Goal: Transaction & Acquisition: Purchase product/service

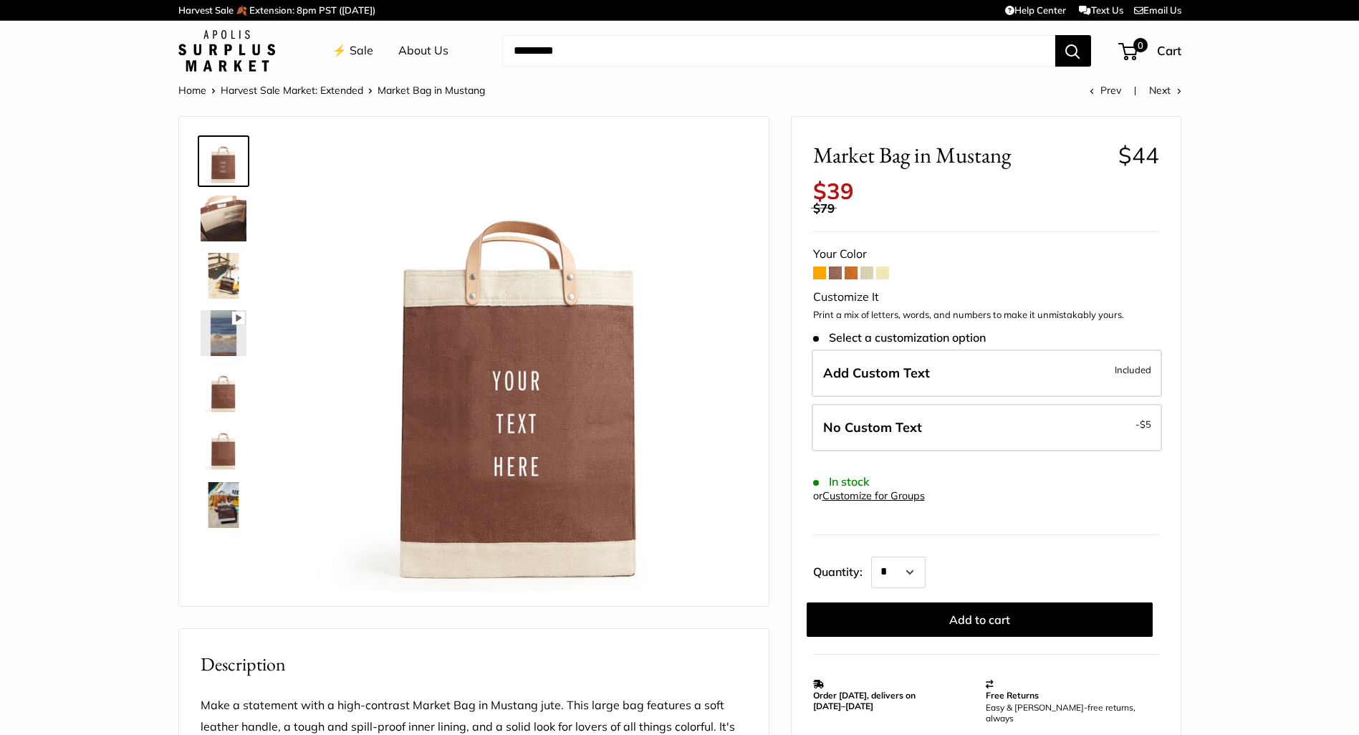
click at [822, 267] on span at bounding box center [819, 273] width 13 height 13
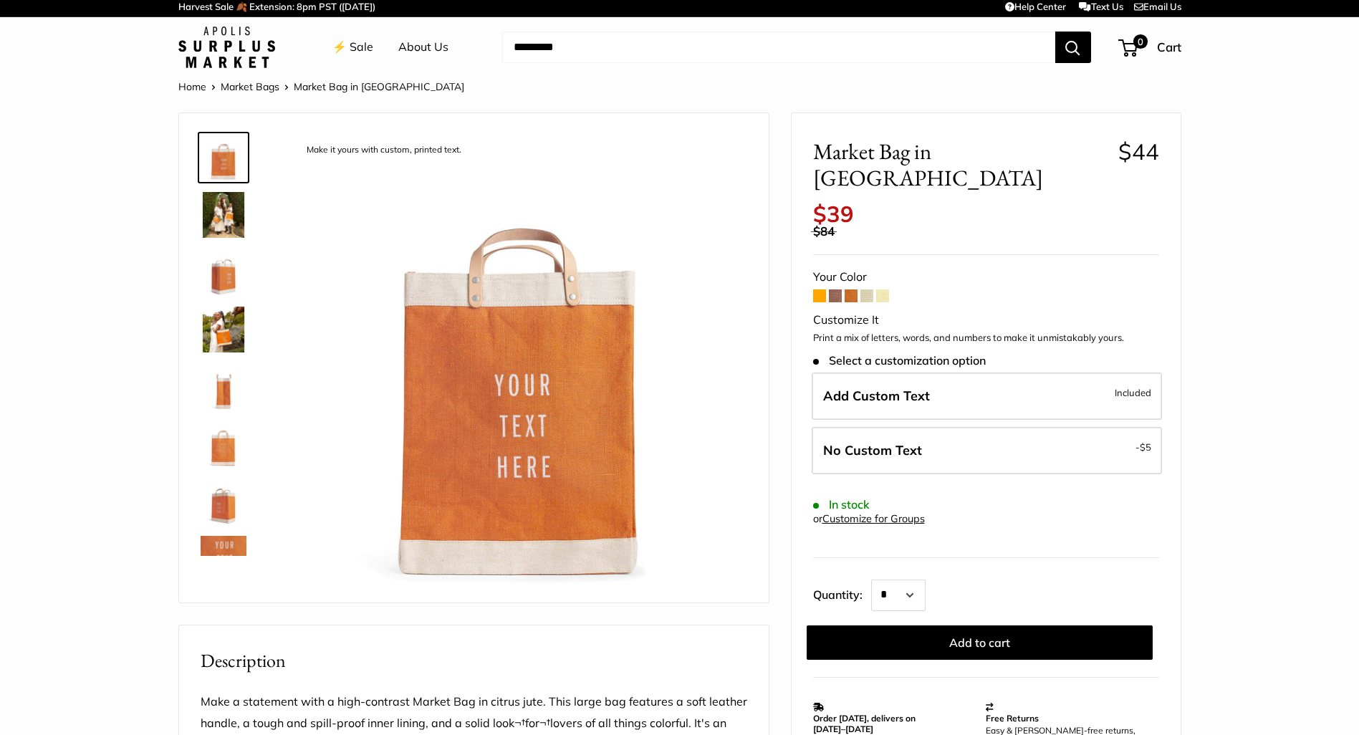
click at [848, 289] on span at bounding box center [851, 295] width 13 height 13
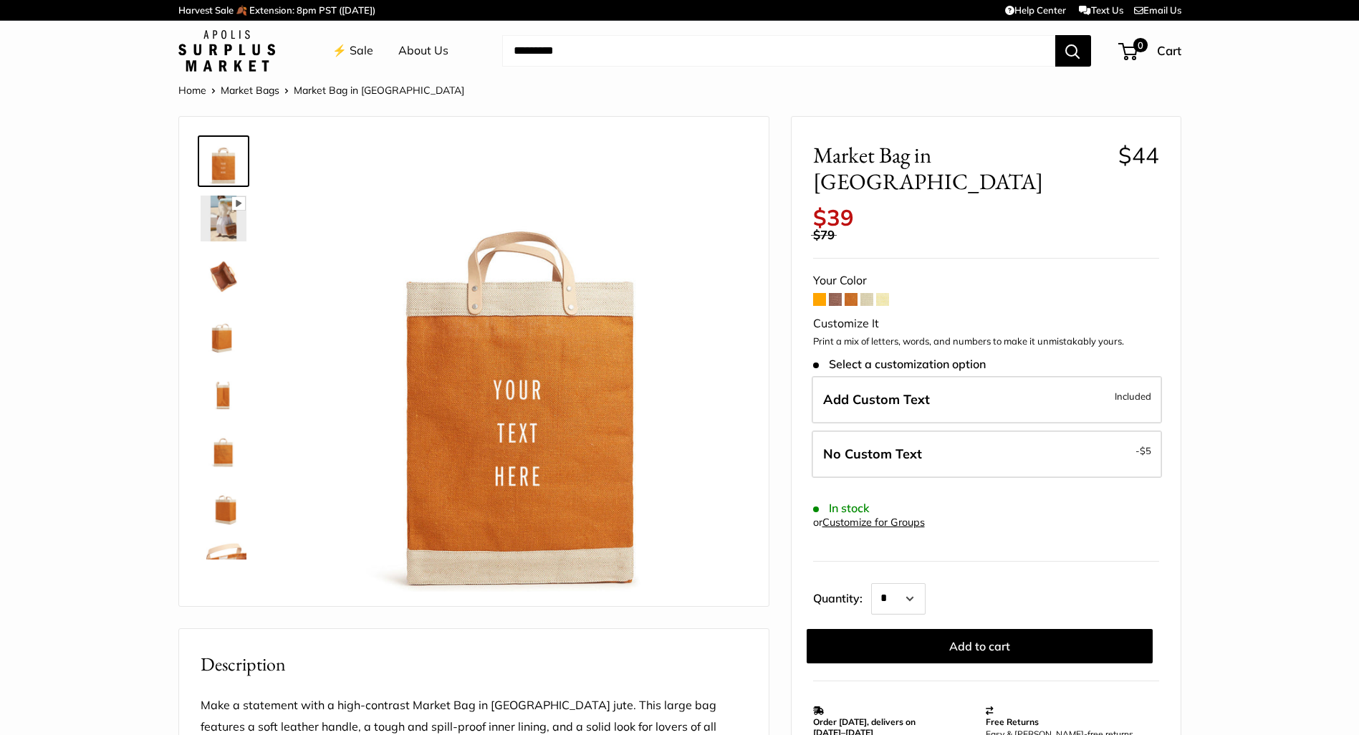
scroll to position [3, 0]
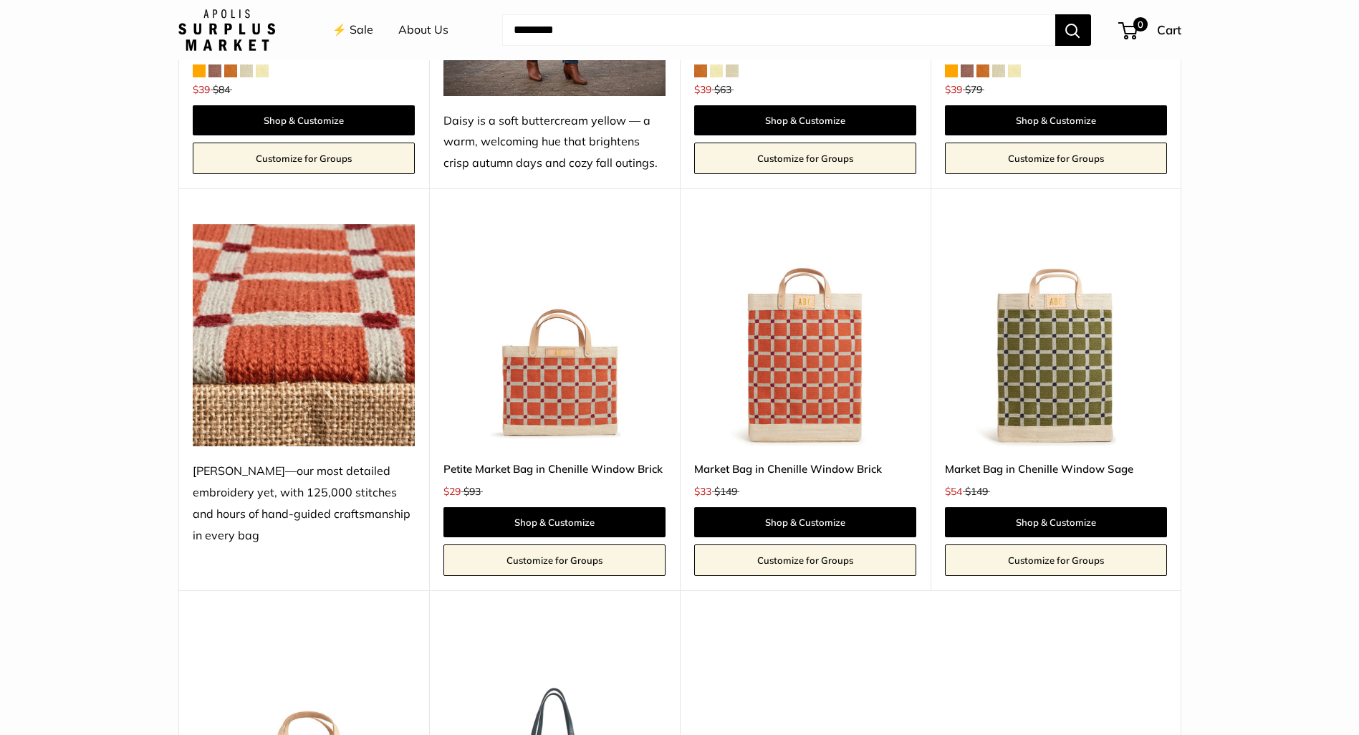
scroll to position [2290, 0]
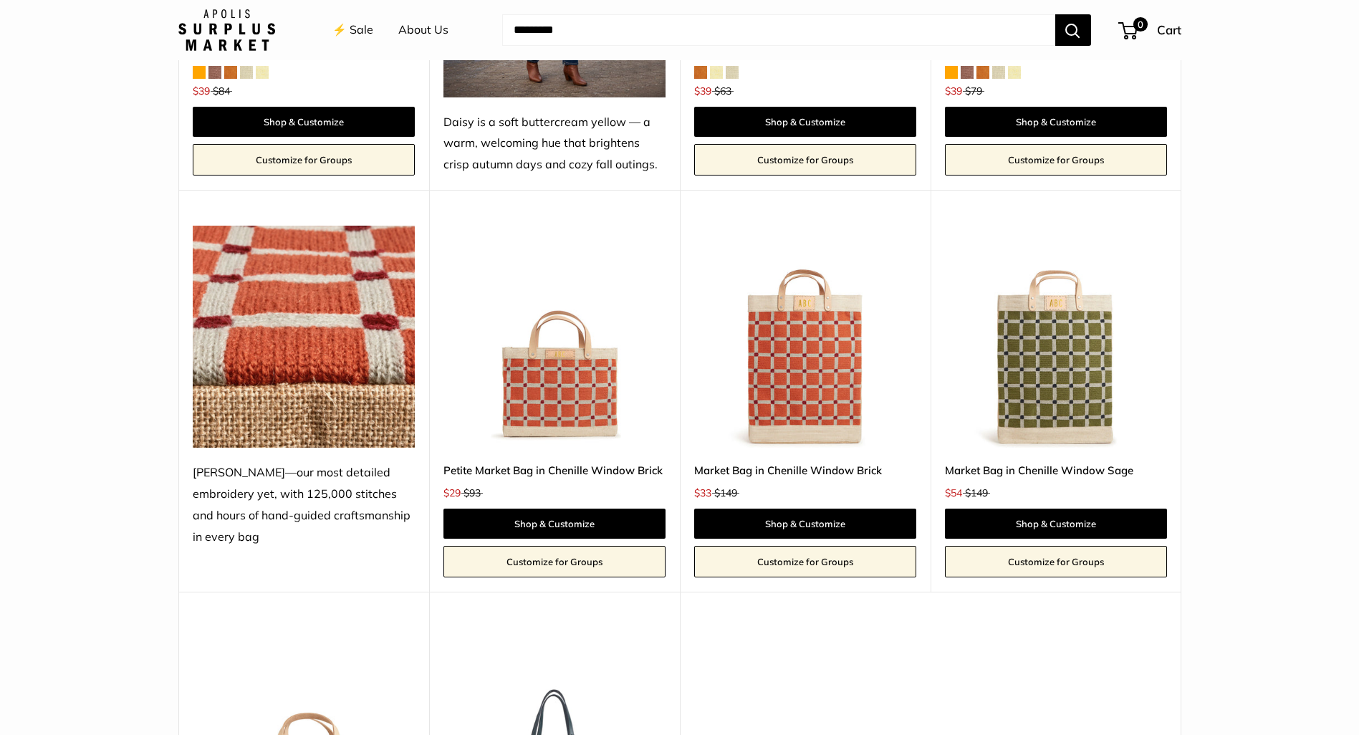
click at [0, 0] on img at bounding box center [0, 0] width 0 height 0
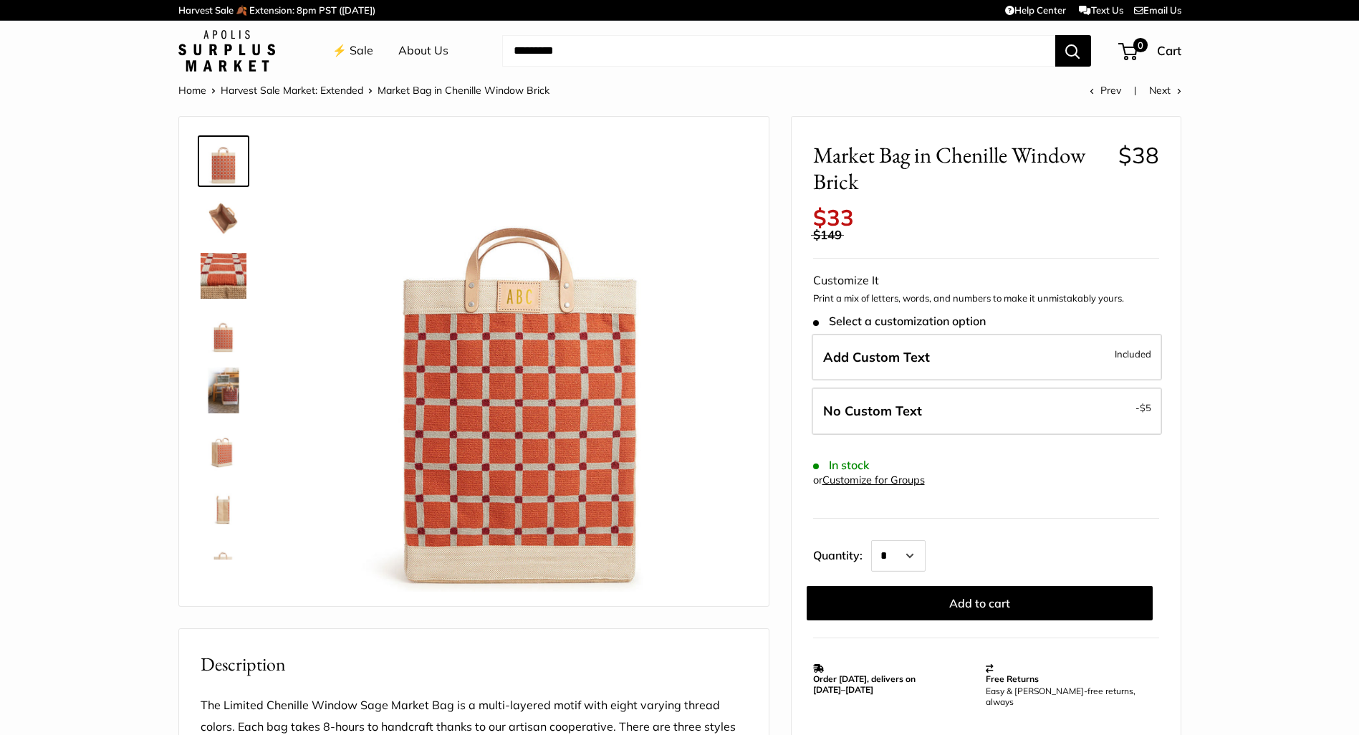
click at [224, 274] on img at bounding box center [224, 276] width 46 height 46
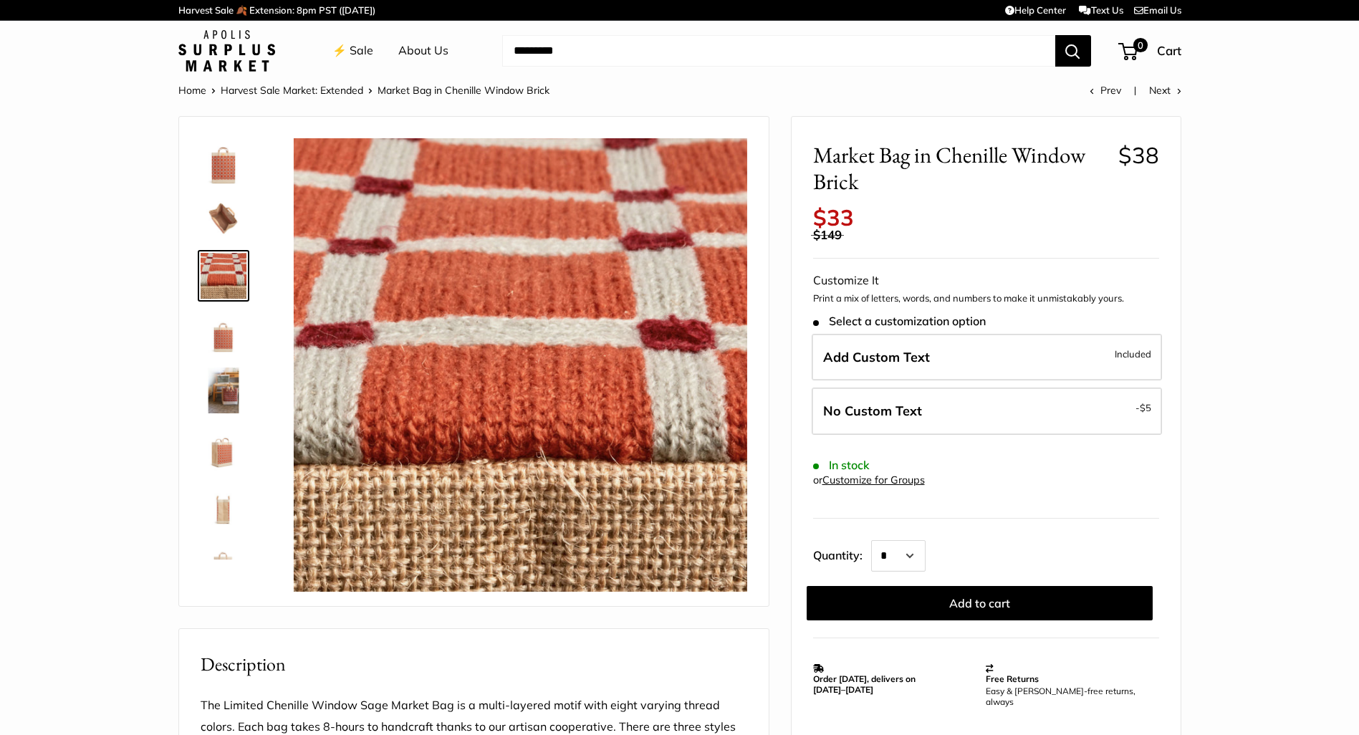
click at [226, 229] on img at bounding box center [224, 219] width 46 height 46
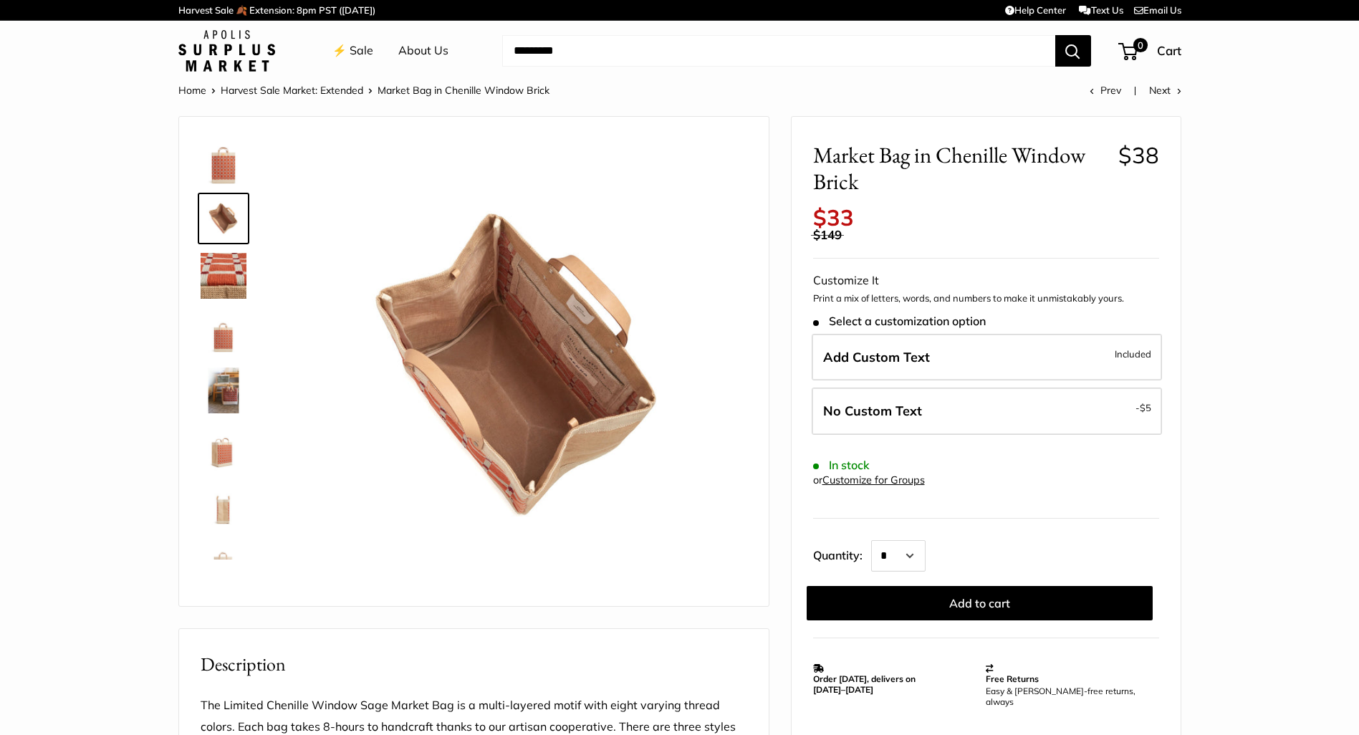
click at [228, 373] on img at bounding box center [224, 391] width 46 height 46
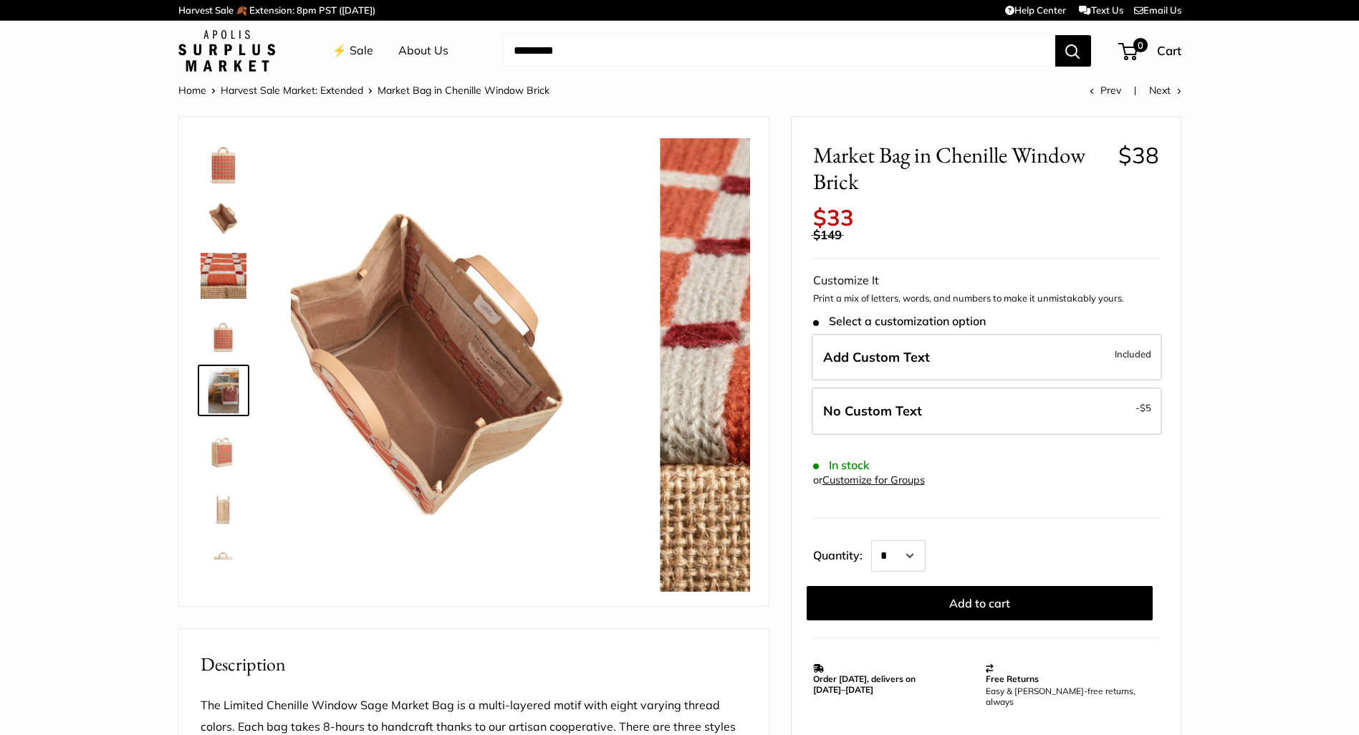
scroll to position [44, 0]
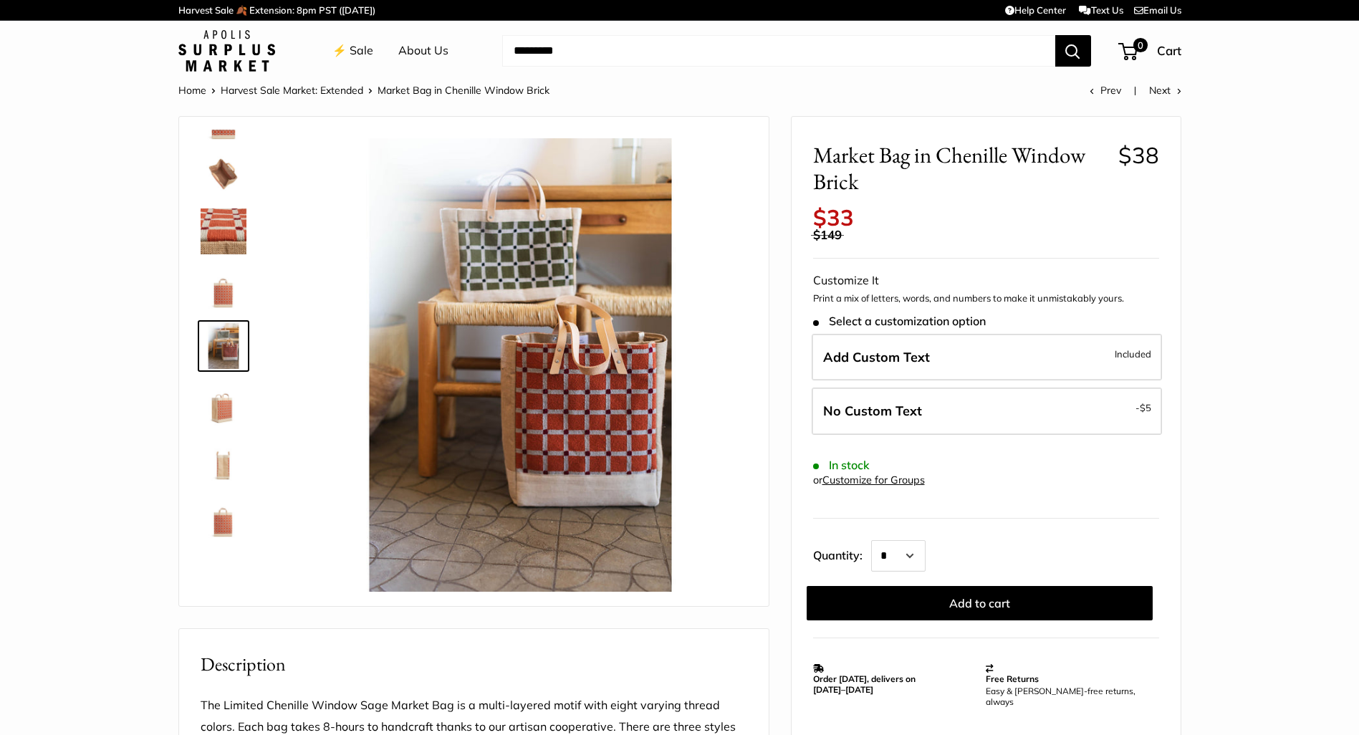
click at [225, 412] on img at bounding box center [224, 403] width 46 height 46
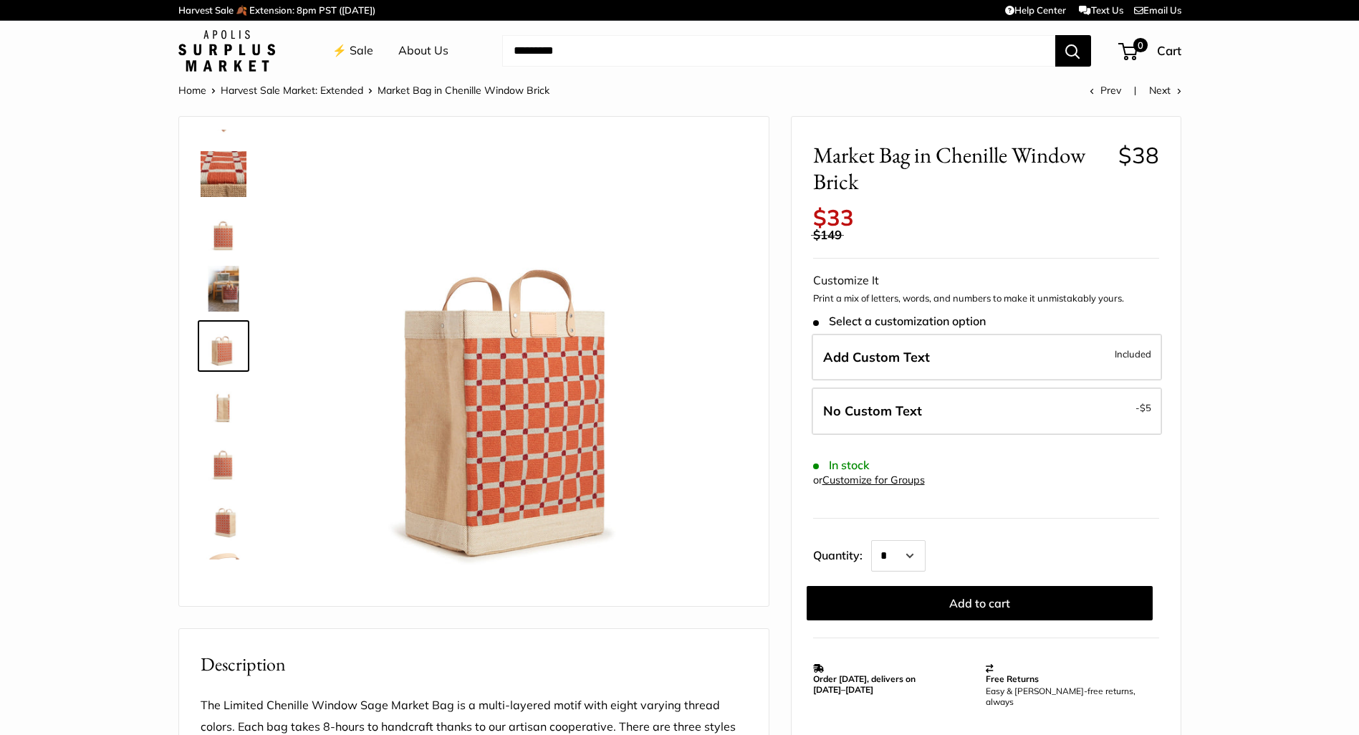
click at [225, 438] on img at bounding box center [224, 461] width 46 height 46
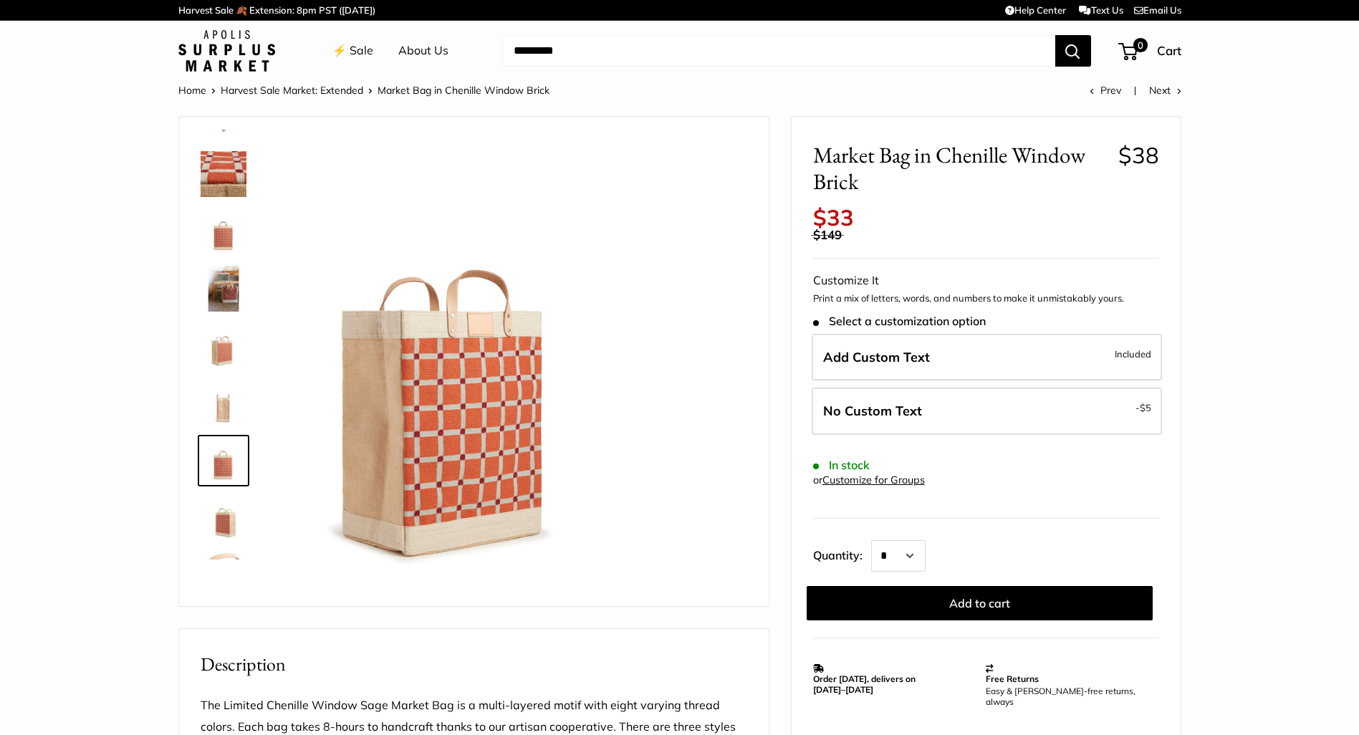
scroll to position [149, 0]
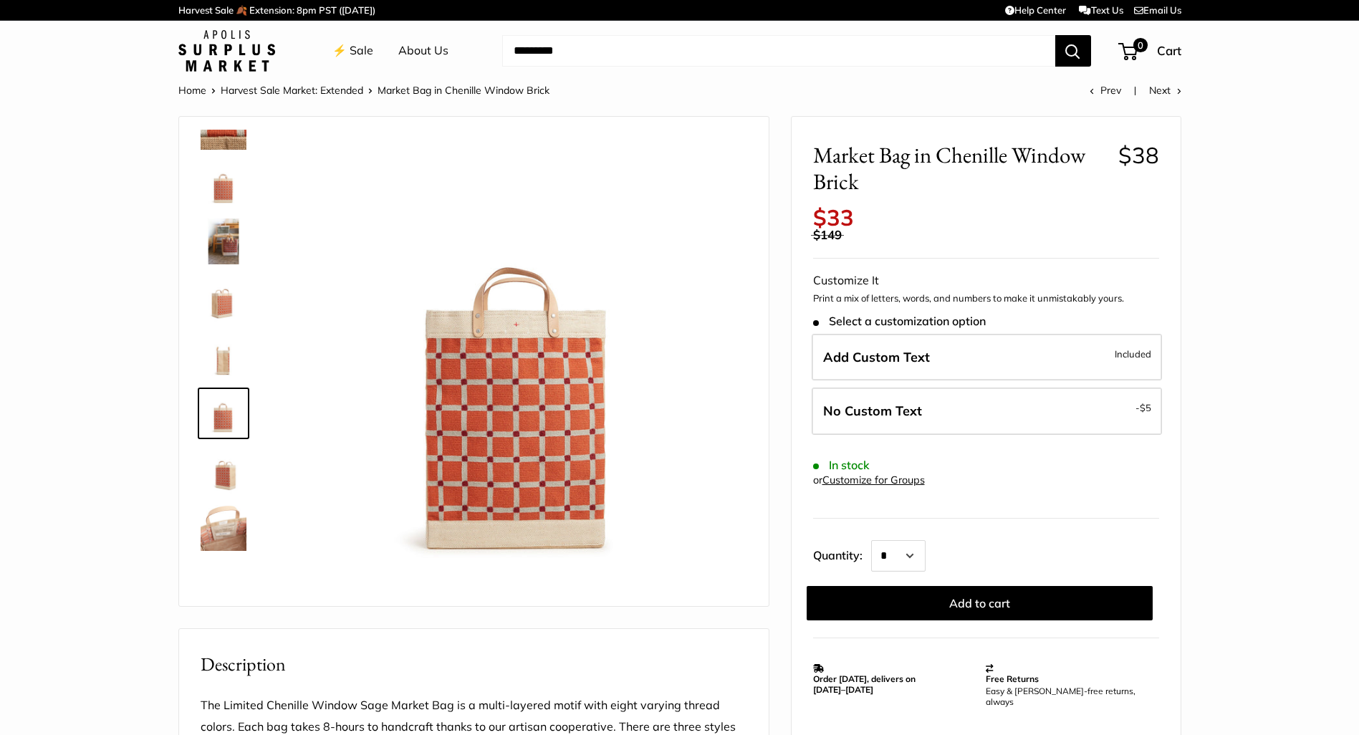
click at [220, 512] on img at bounding box center [224, 528] width 46 height 46
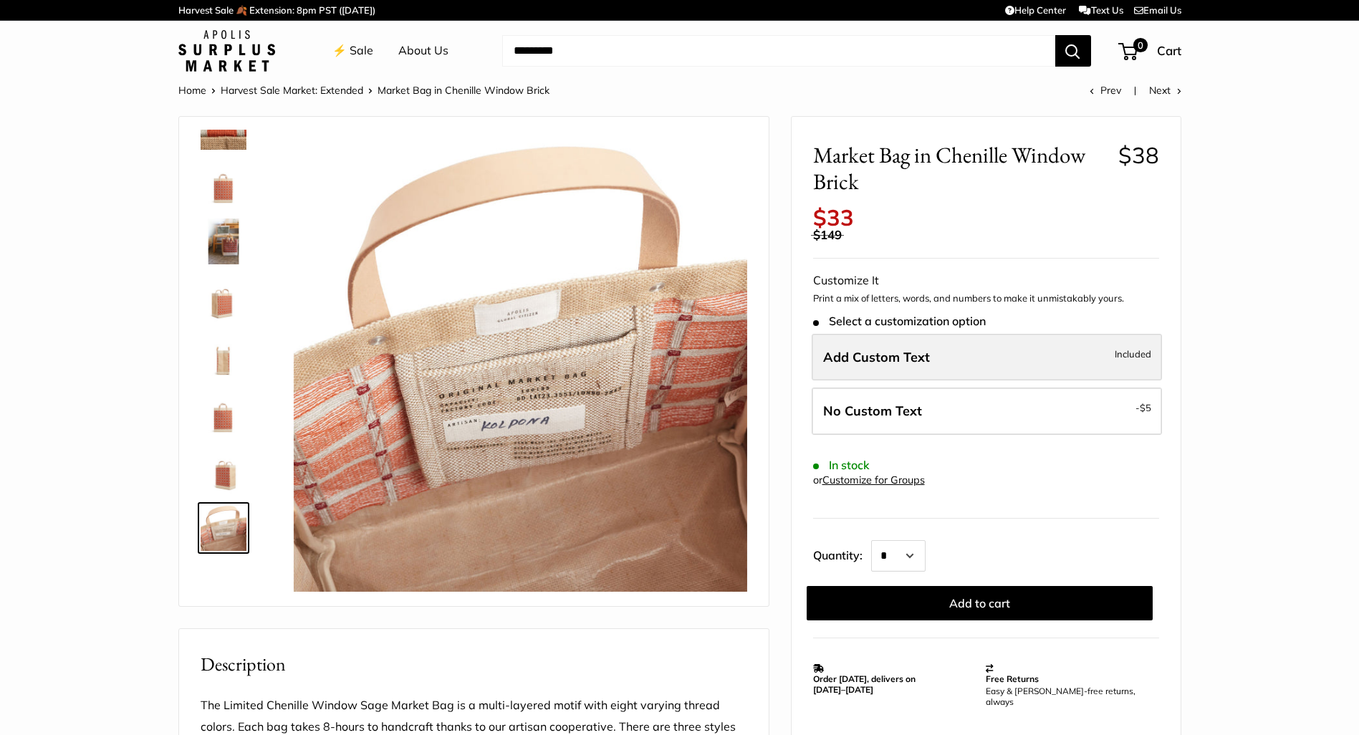
click at [850, 334] on label "Add Custom Text Included" at bounding box center [987, 357] width 350 height 47
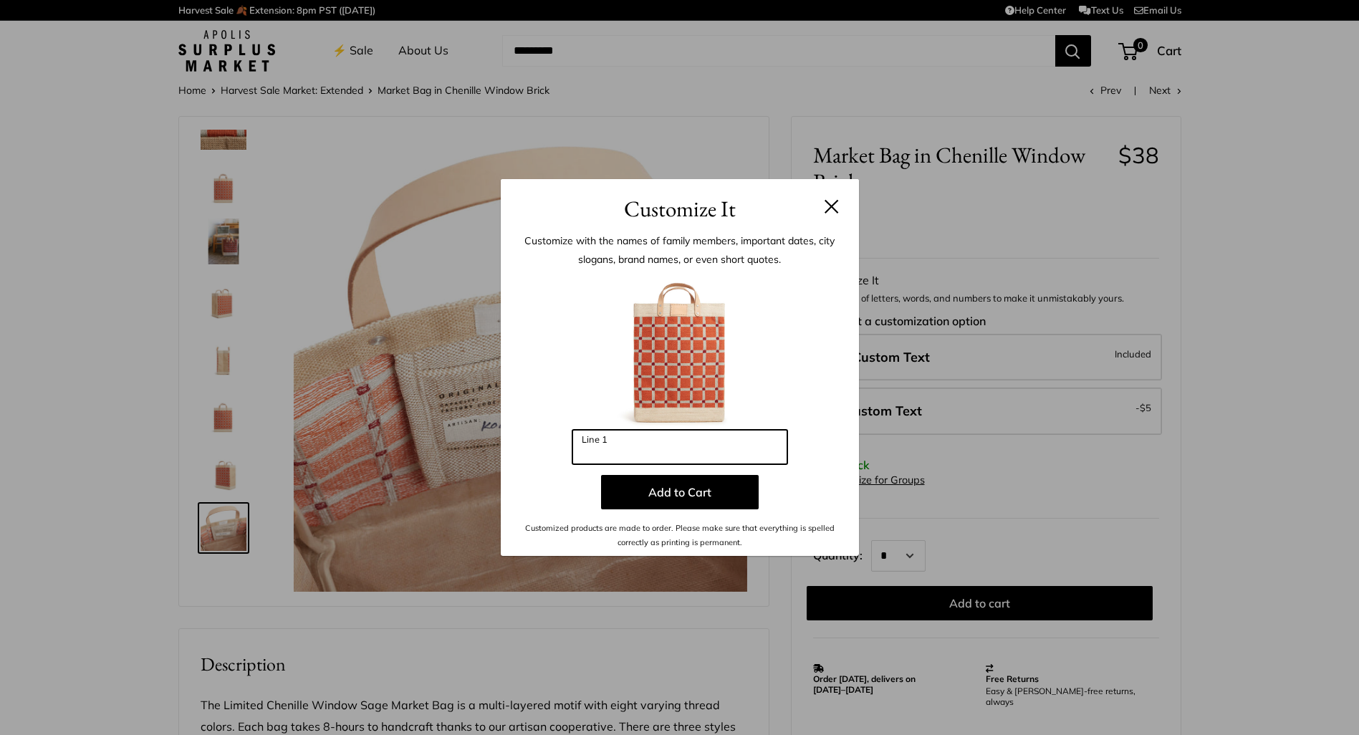
click at [708, 443] on input "Line 1" at bounding box center [679, 447] width 215 height 34
type input "*"
click at [829, 205] on header "Customize It" at bounding box center [680, 202] width 358 height 47
click at [835, 205] on button at bounding box center [832, 206] width 14 height 14
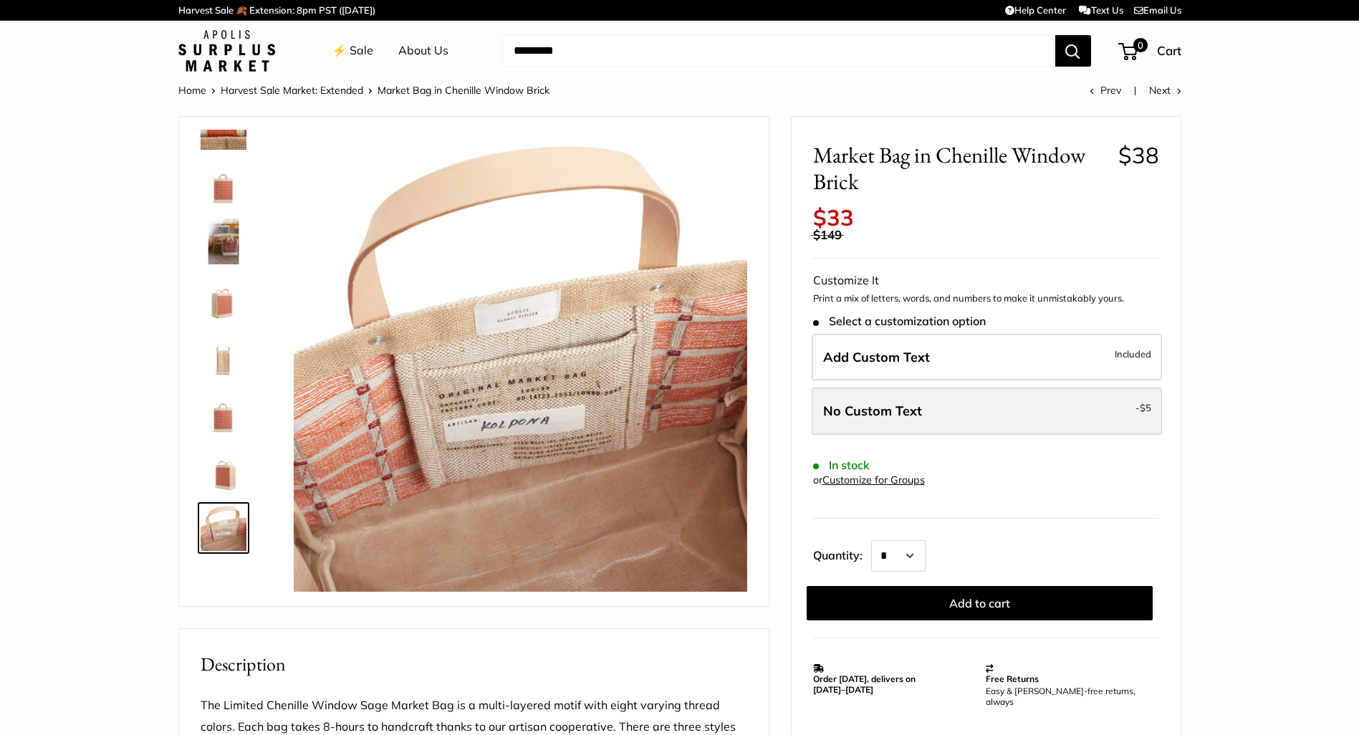
click at [908, 403] on span "No Custom Text" at bounding box center [872, 411] width 99 height 16
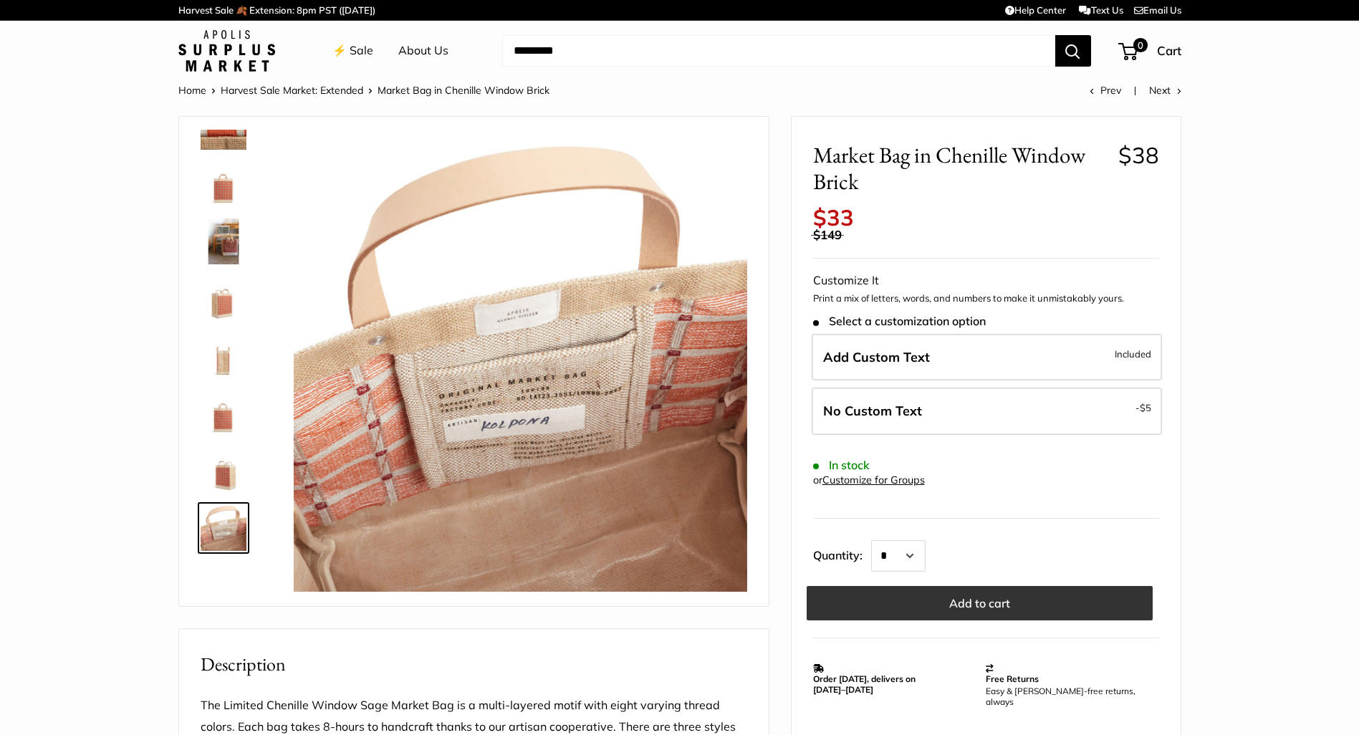
click at [977, 586] on button "Add to cart" at bounding box center [980, 603] width 346 height 34
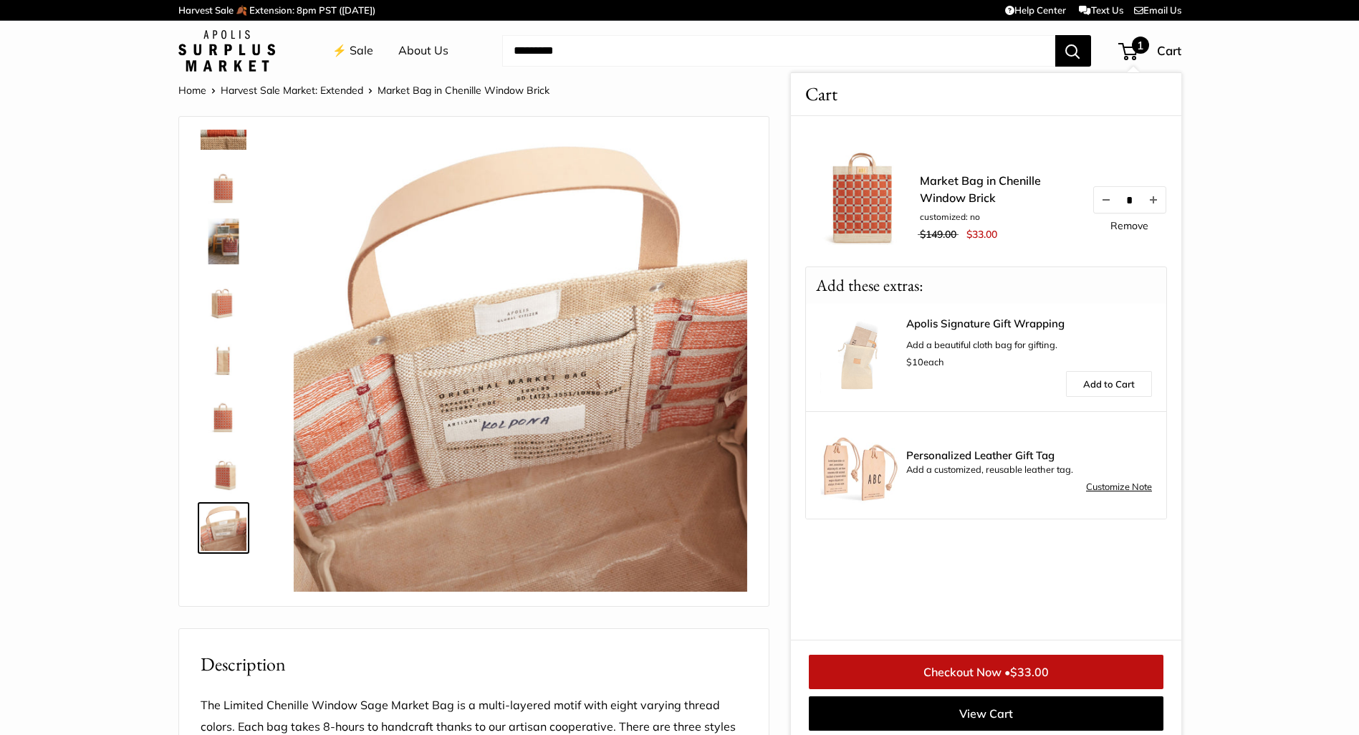
click at [301, 92] on link "Harvest Sale Market: Extended" at bounding box center [292, 90] width 143 height 13
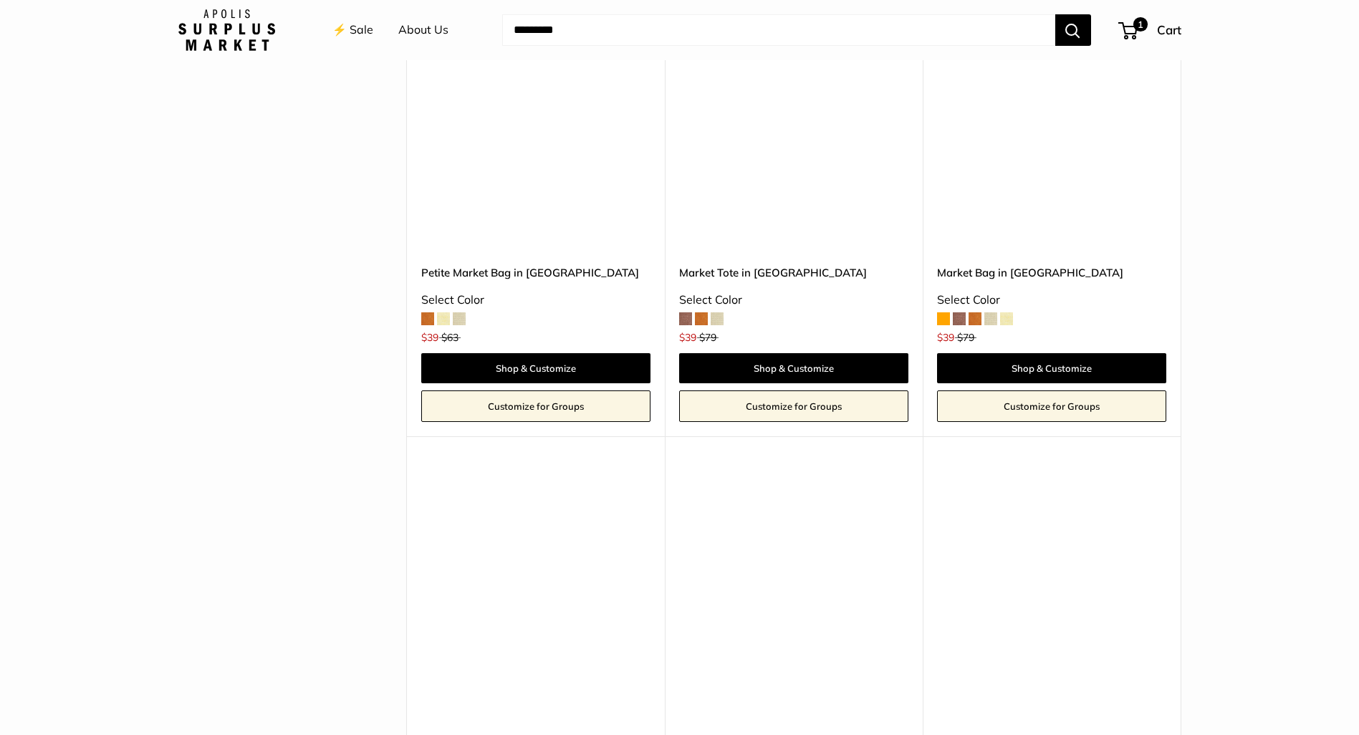
scroll to position [1522, 0]
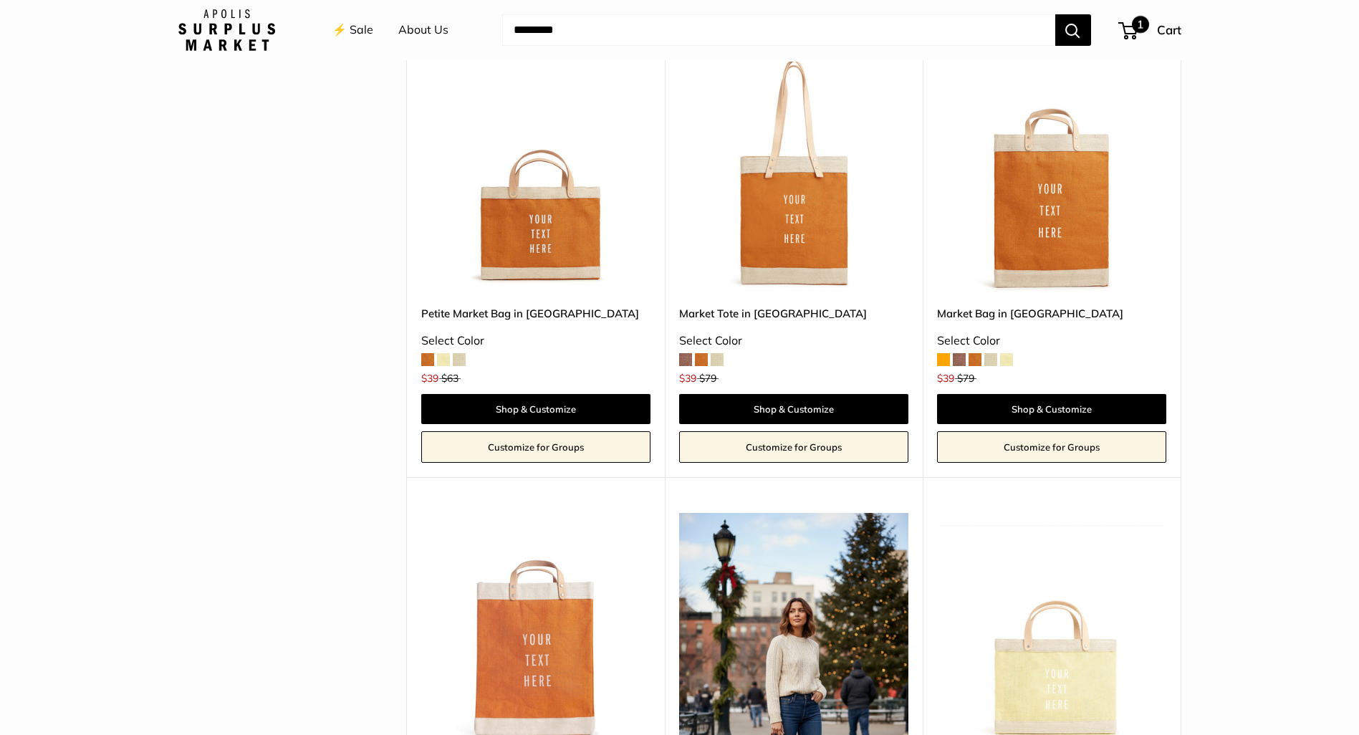
click at [1139, 24] on span "1" at bounding box center [1140, 24] width 17 height 17
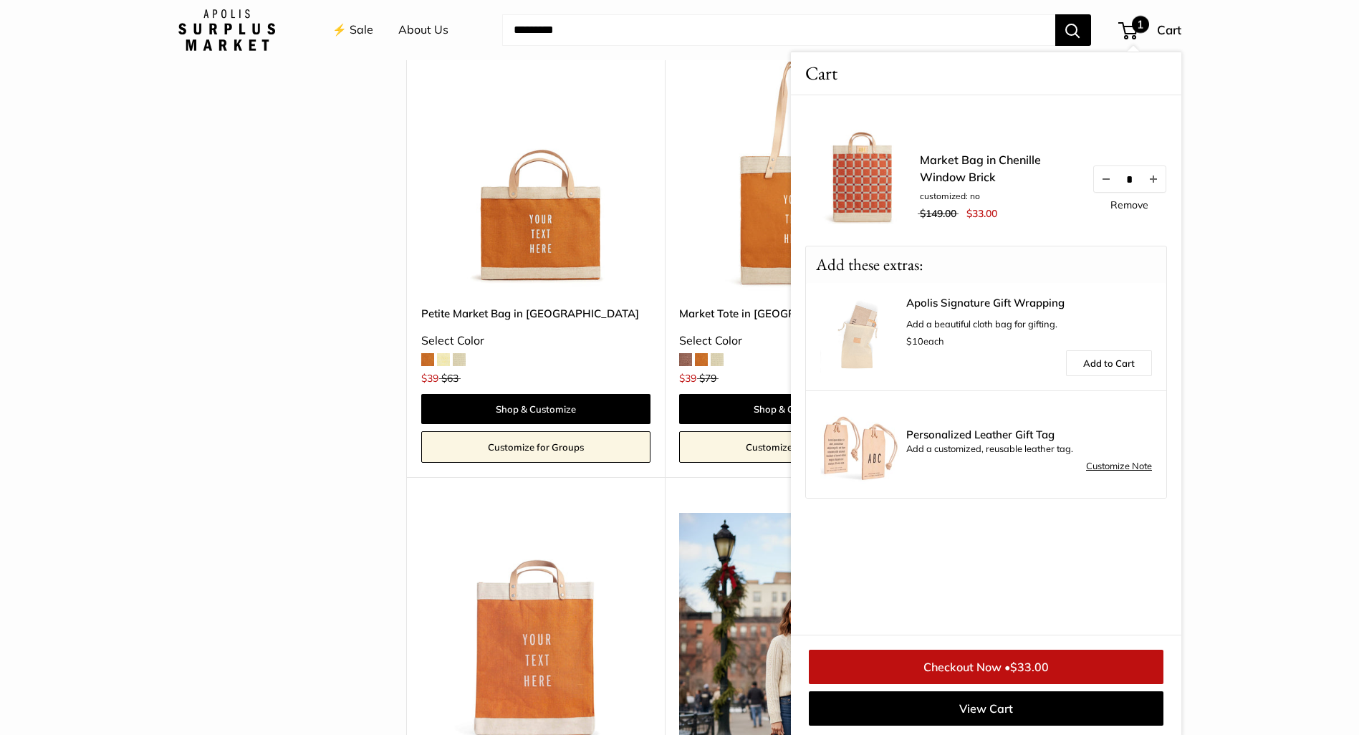
click at [1139, 24] on span "1" at bounding box center [1140, 24] width 17 height 17
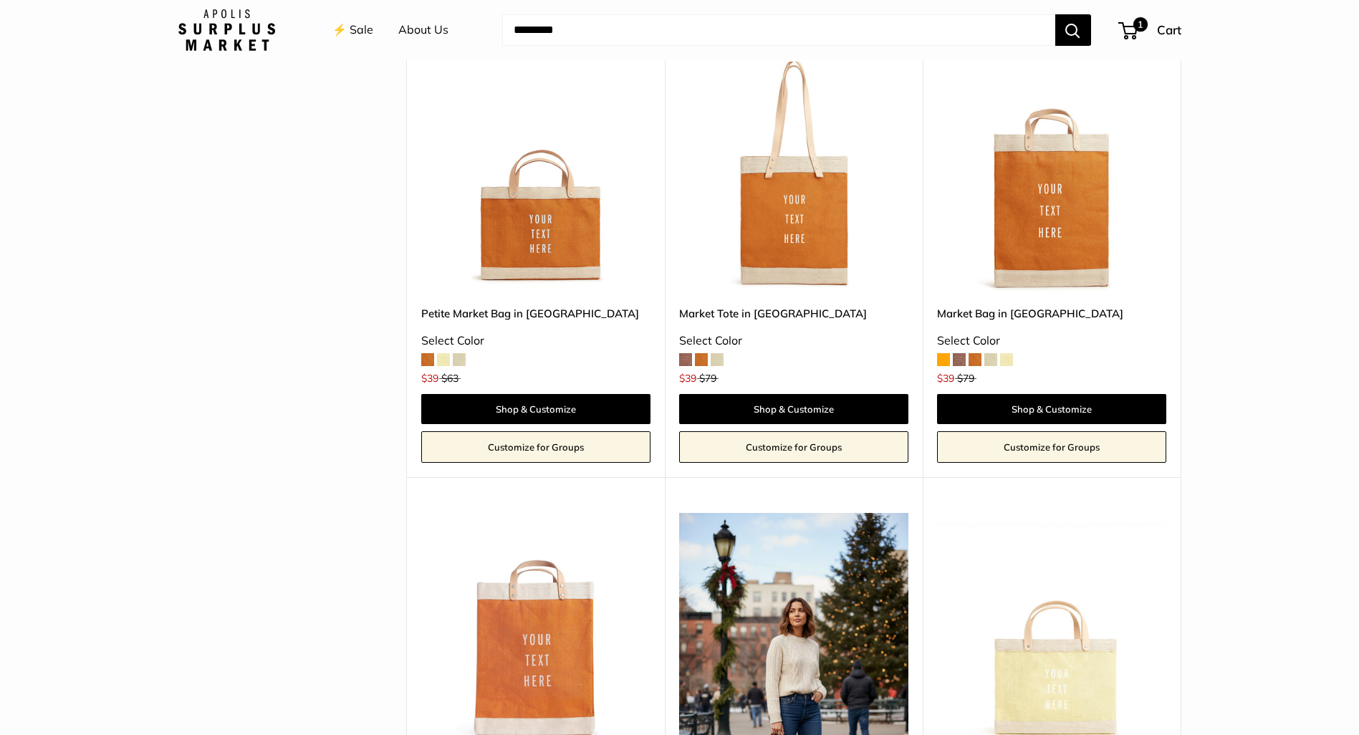
click at [0, 0] on img at bounding box center [0, 0] width 0 height 0
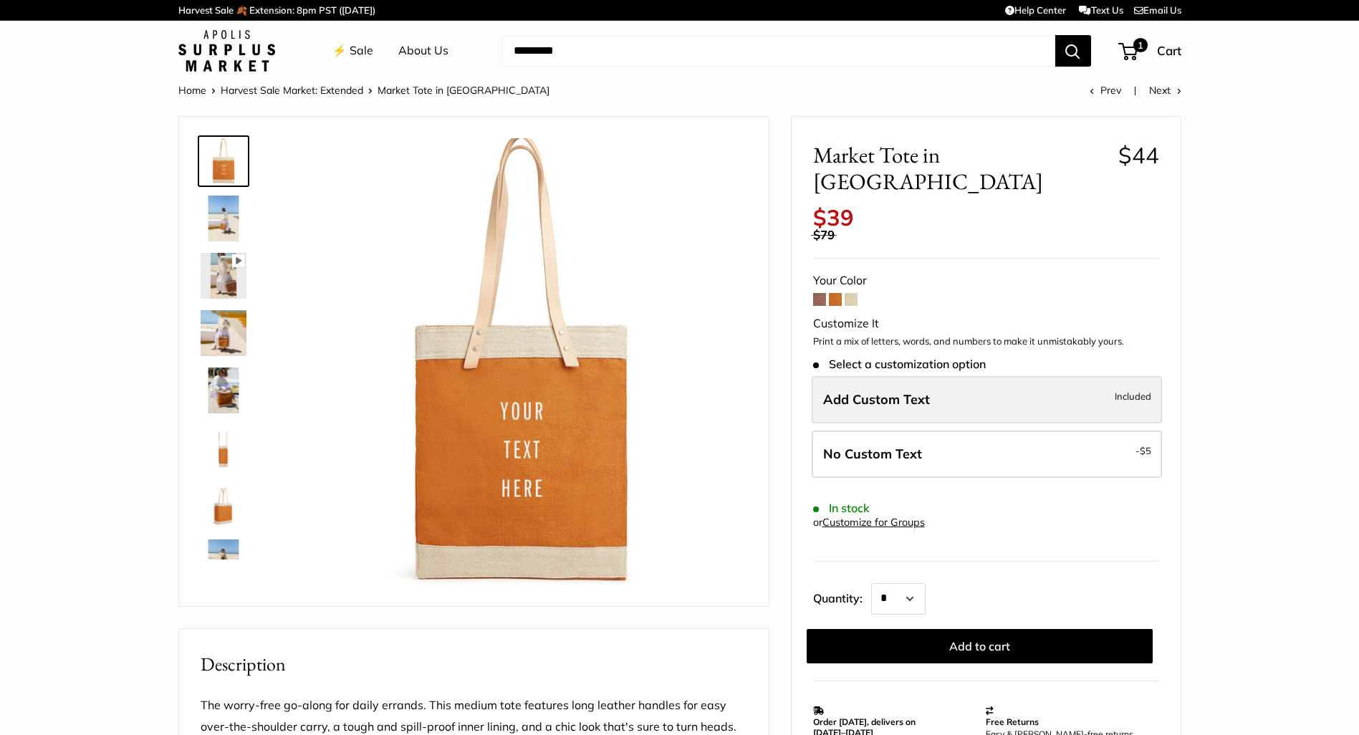
click at [888, 391] on span "Add Custom Text" at bounding box center [876, 399] width 107 height 16
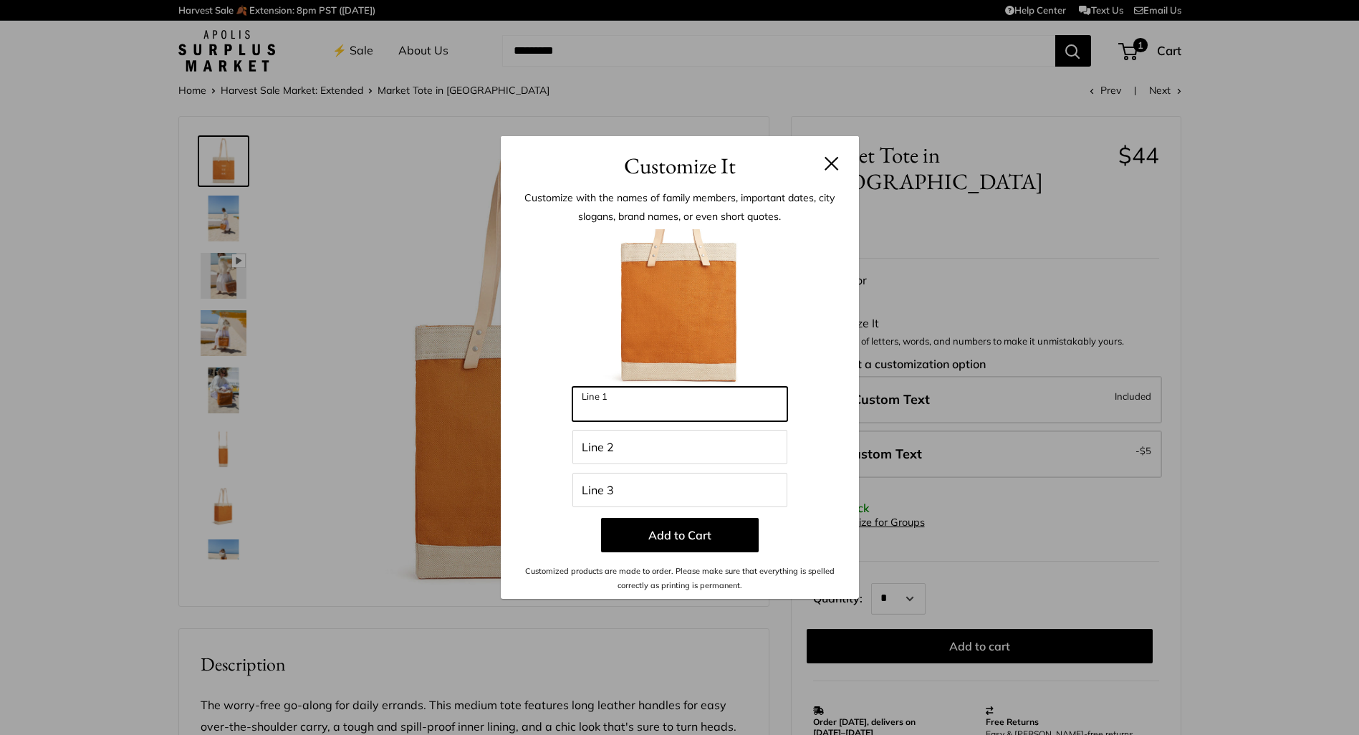
click at [677, 411] on input "Line 1" at bounding box center [679, 404] width 215 height 34
type input "**********"
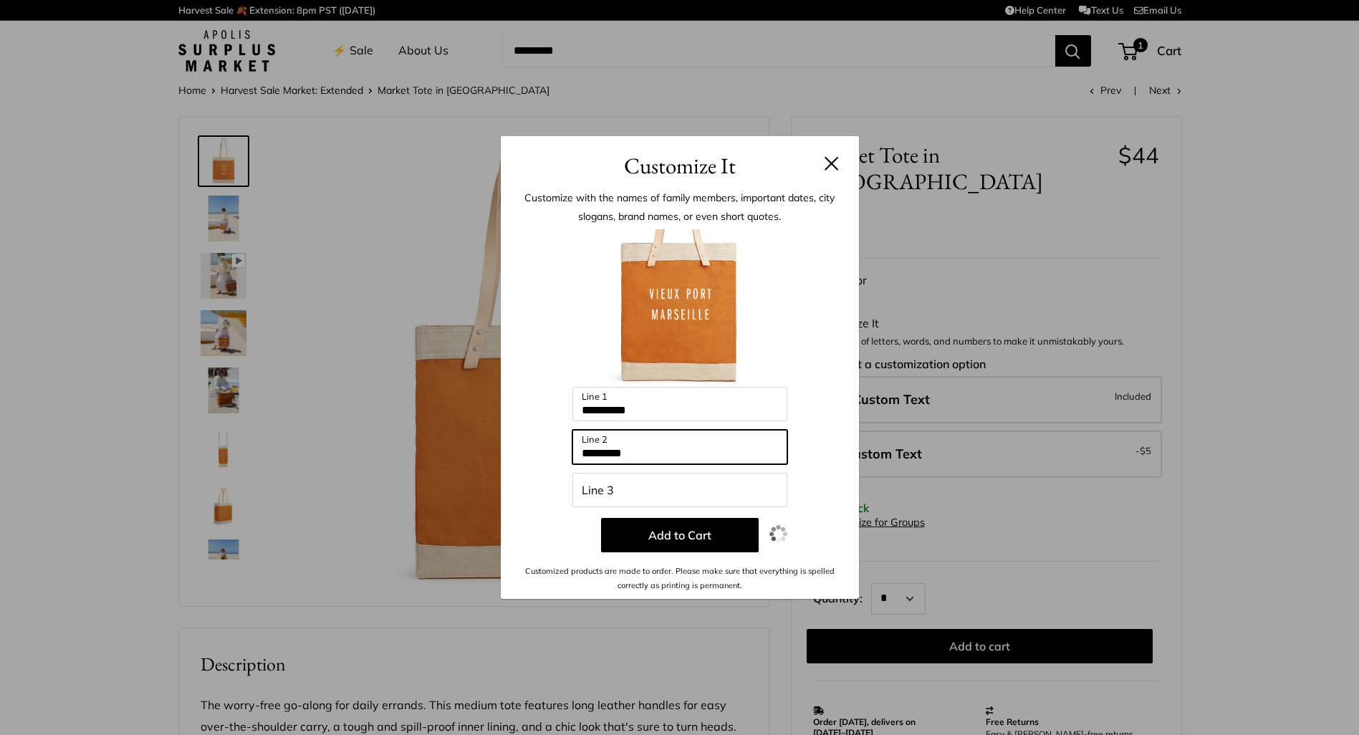
type input "*********"
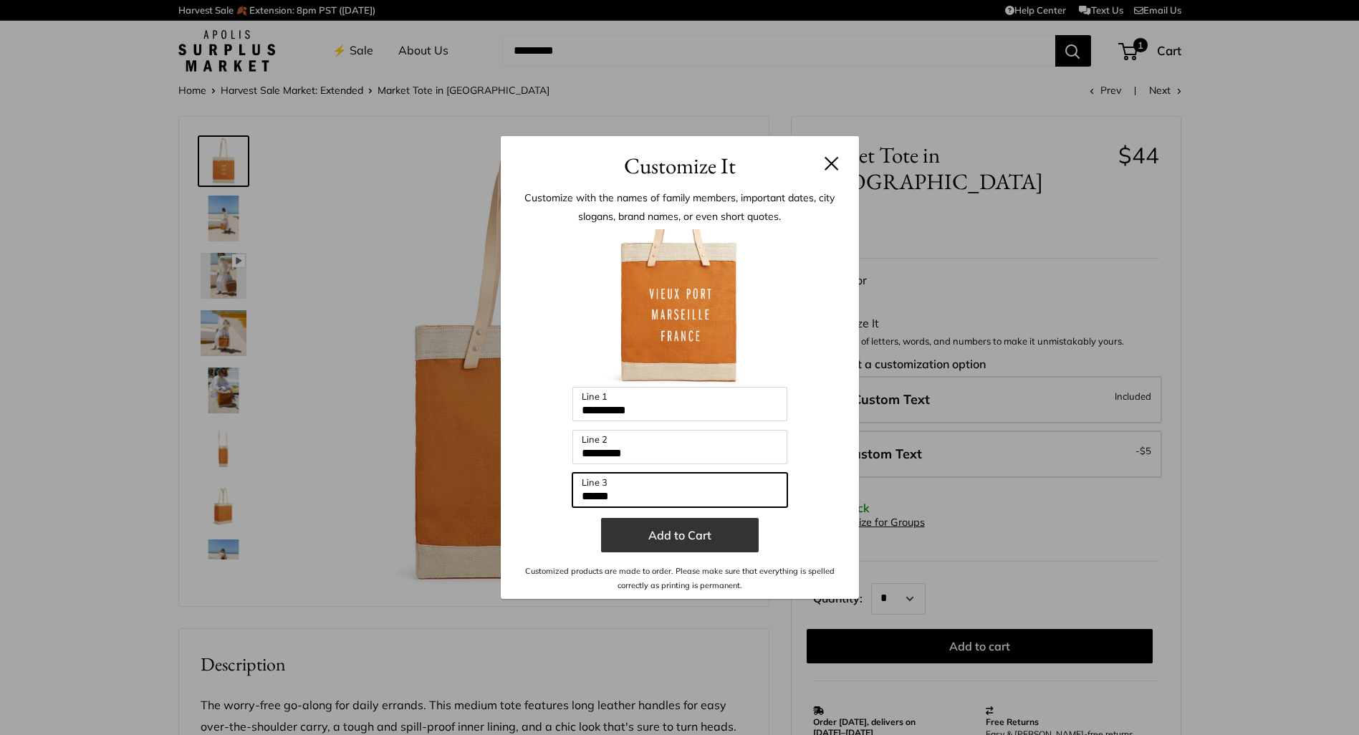
type input "******"
click at [691, 535] on button "Add to Cart" at bounding box center [680, 535] width 158 height 34
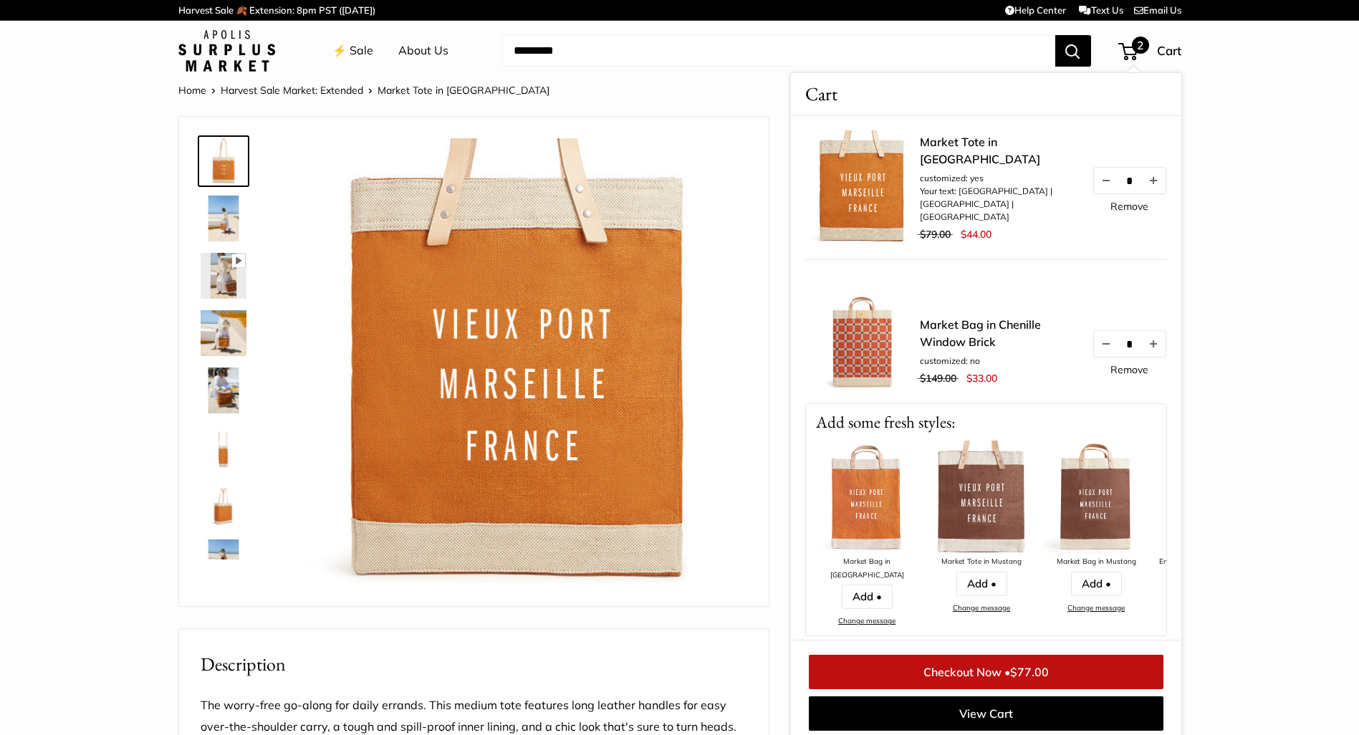
scroll to position [2, 0]
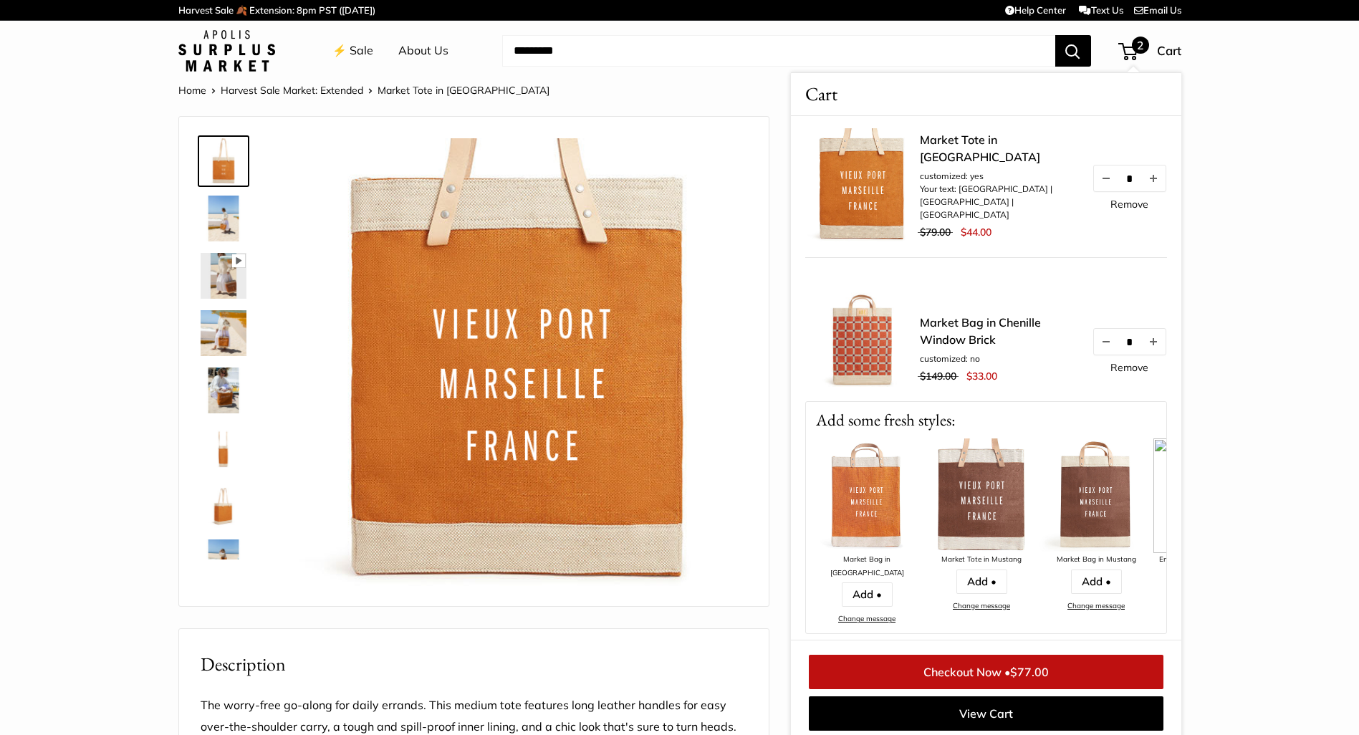
click at [952, 328] on link "Market Bag in Chenille Window Brick" at bounding box center [999, 331] width 158 height 34
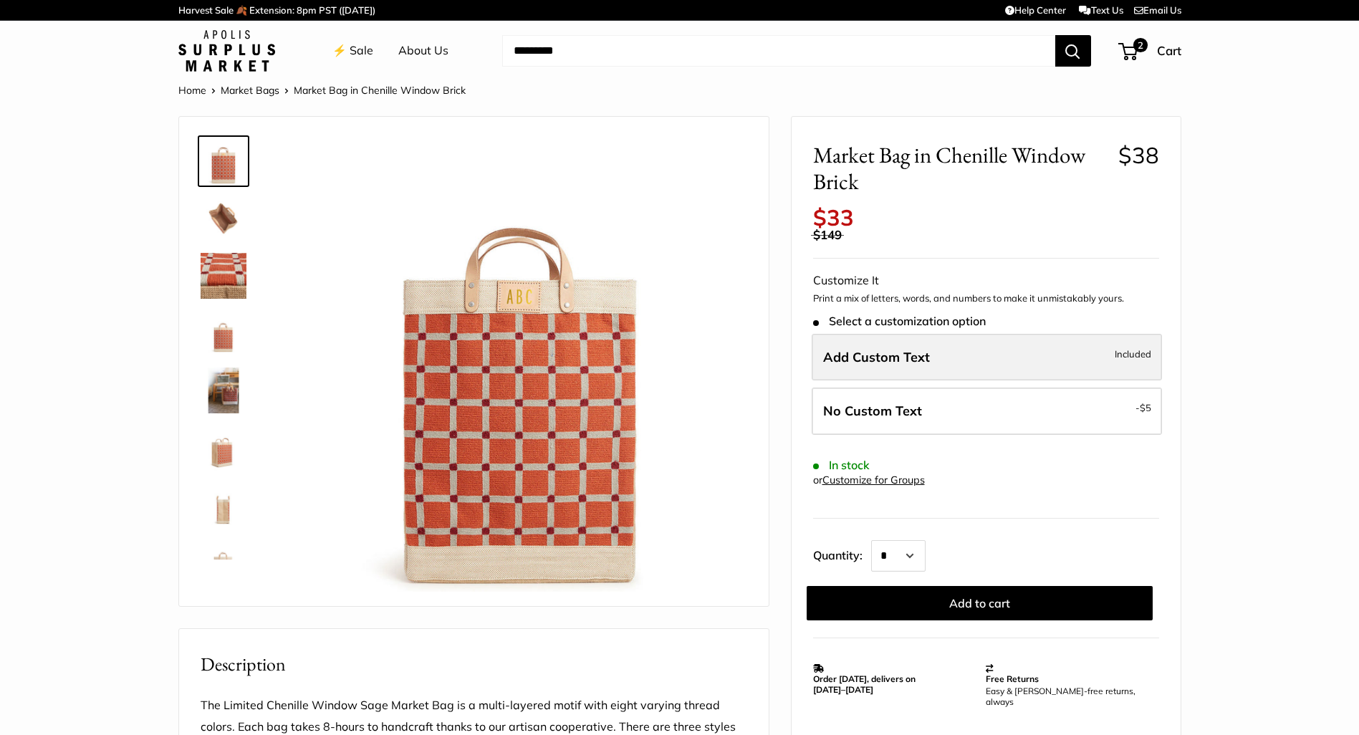
click at [918, 349] on span "Add Custom Text" at bounding box center [876, 357] width 107 height 16
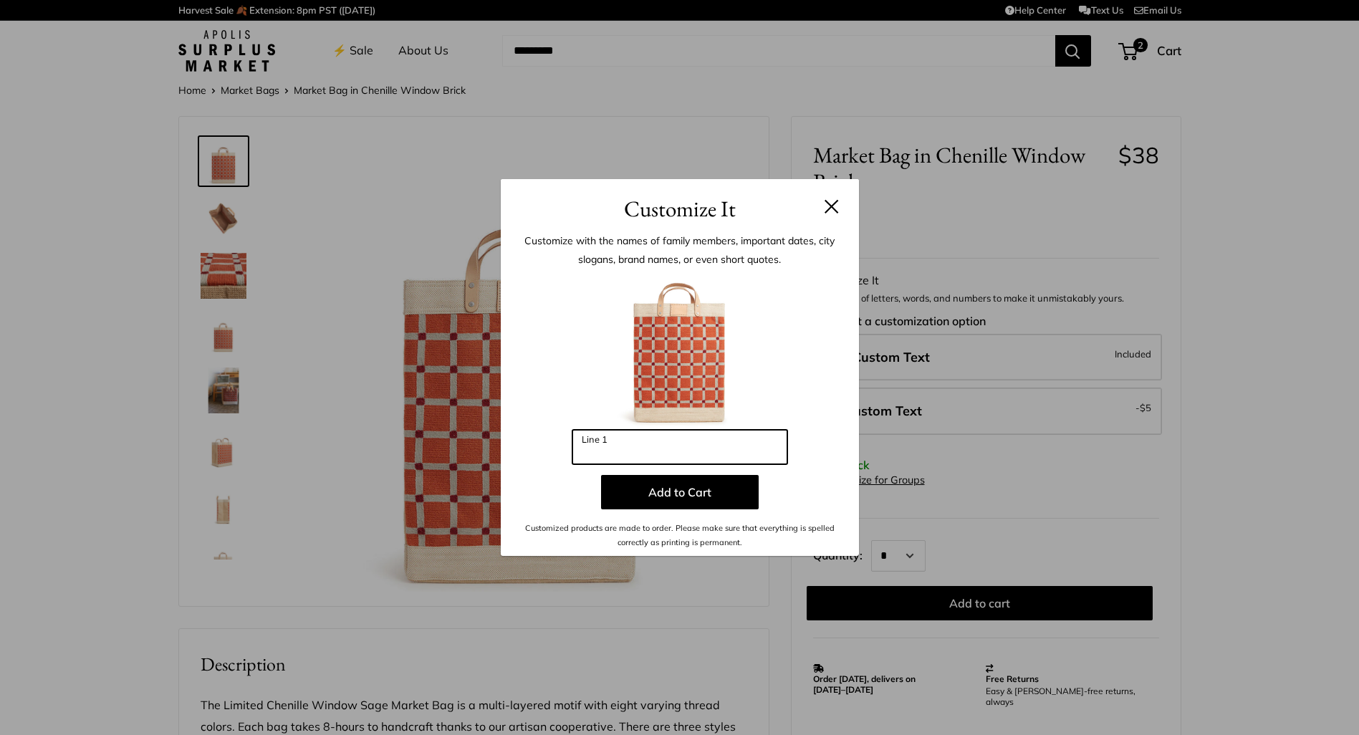
drag, startPoint x: 674, startPoint y: 453, endPoint x: 580, endPoint y: 449, distance: 94.6
click at [580, 449] on input "Line 1" at bounding box center [679, 447] width 215 height 34
type input "*"
click at [830, 204] on button at bounding box center [832, 206] width 14 height 14
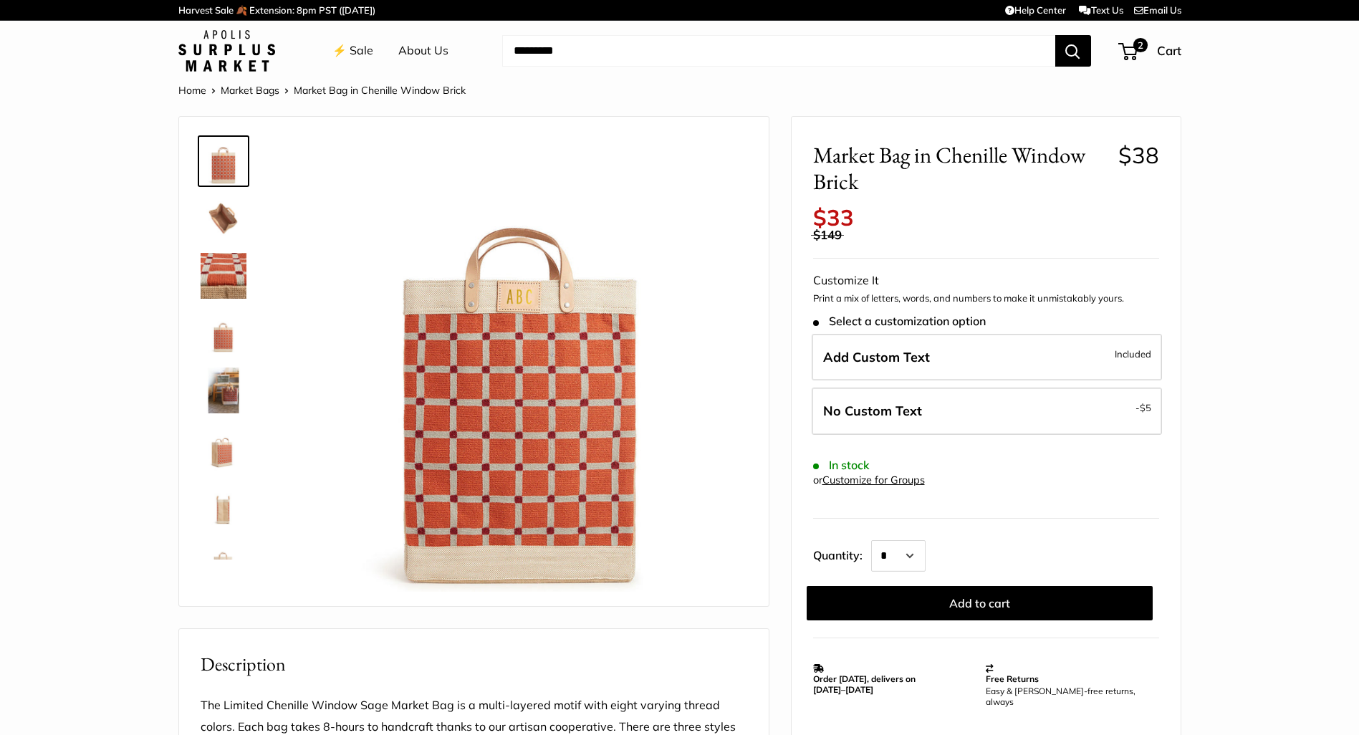
click at [258, 89] on link "Market Bags" at bounding box center [250, 90] width 59 height 13
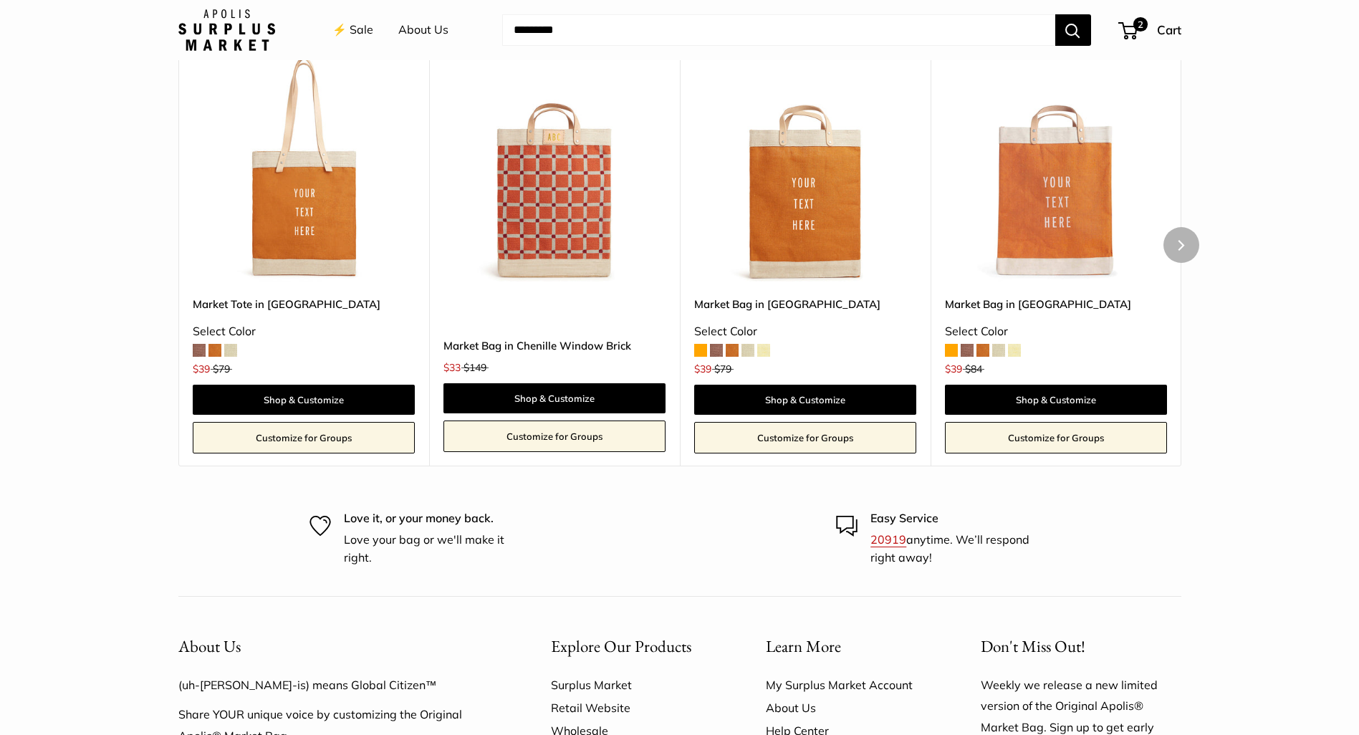
scroll to position [939, 0]
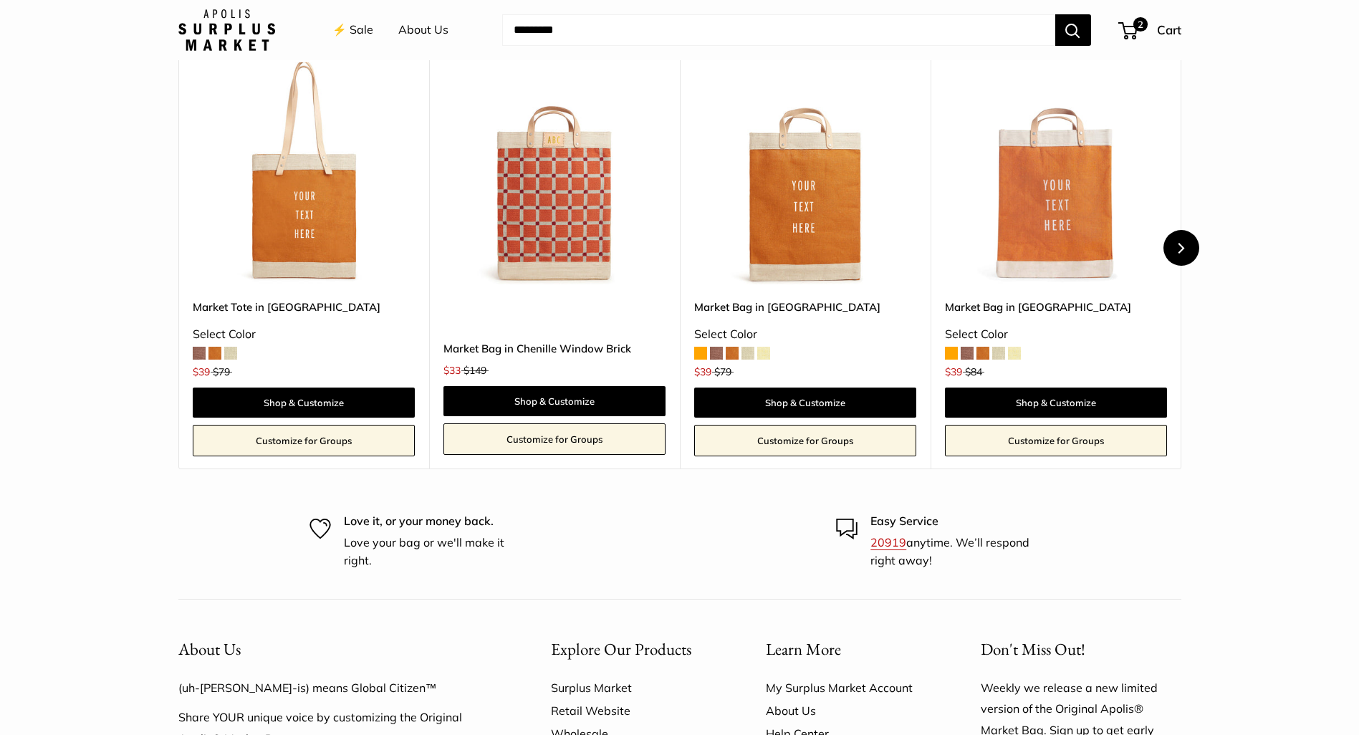
click at [1187, 241] on button "Next" at bounding box center [1181, 248] width 36 height 36
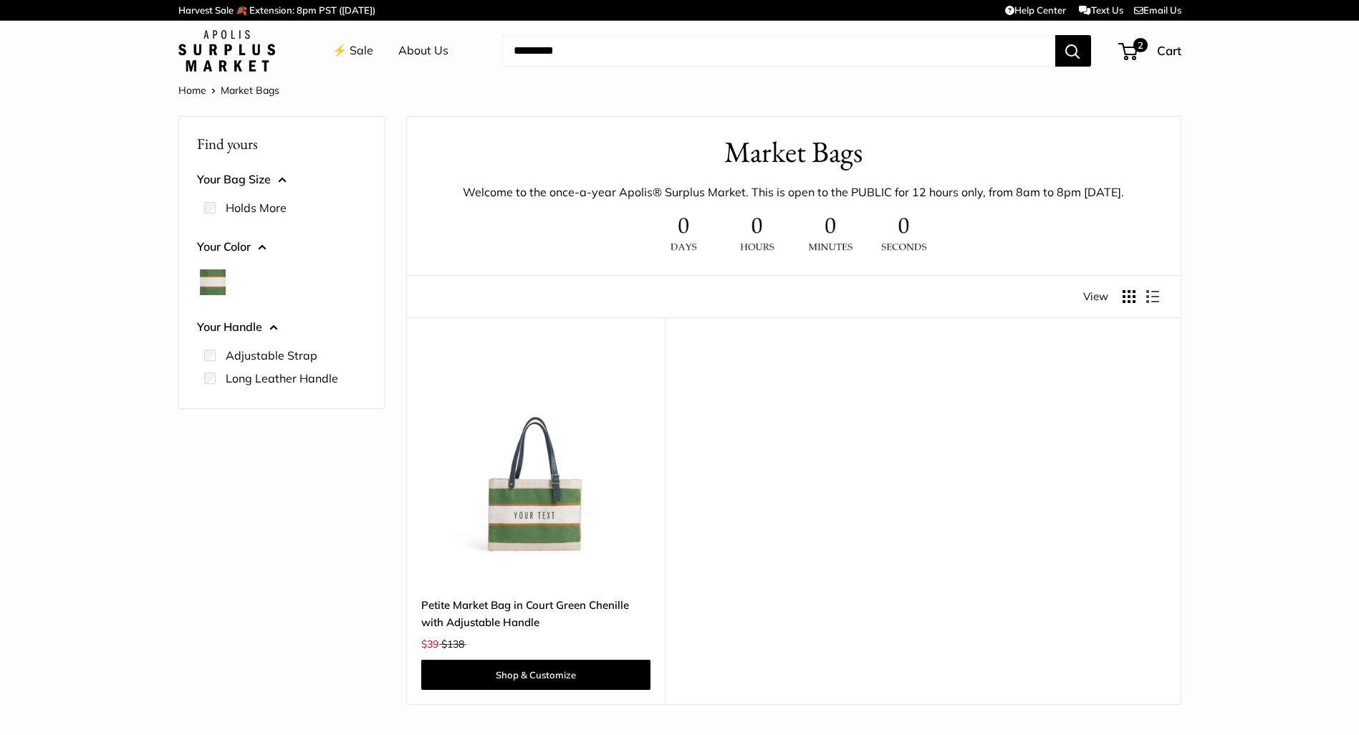
scroll to position [0, 0]
click at [365, 49] on link "⚡️ Sale" at bounding box center [352, 50] width 41 height 21
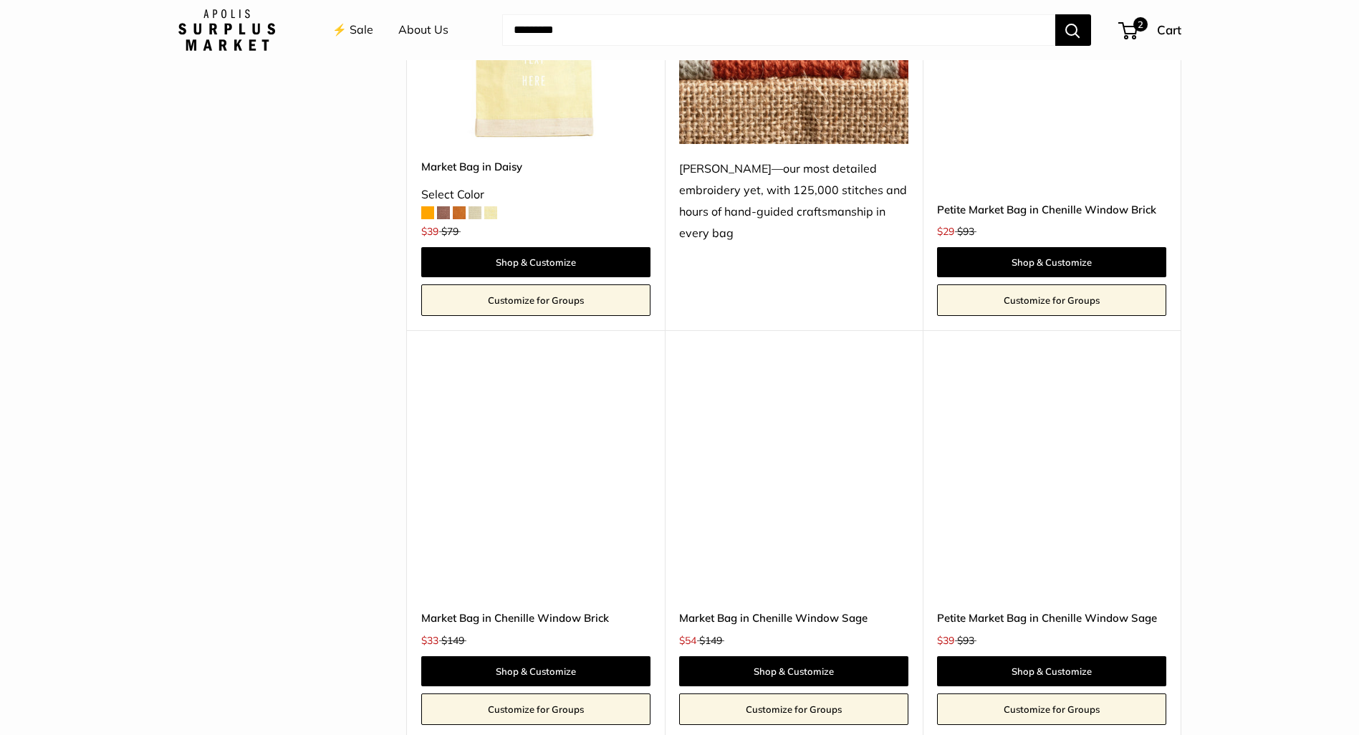
scroll to position [2616, 0]
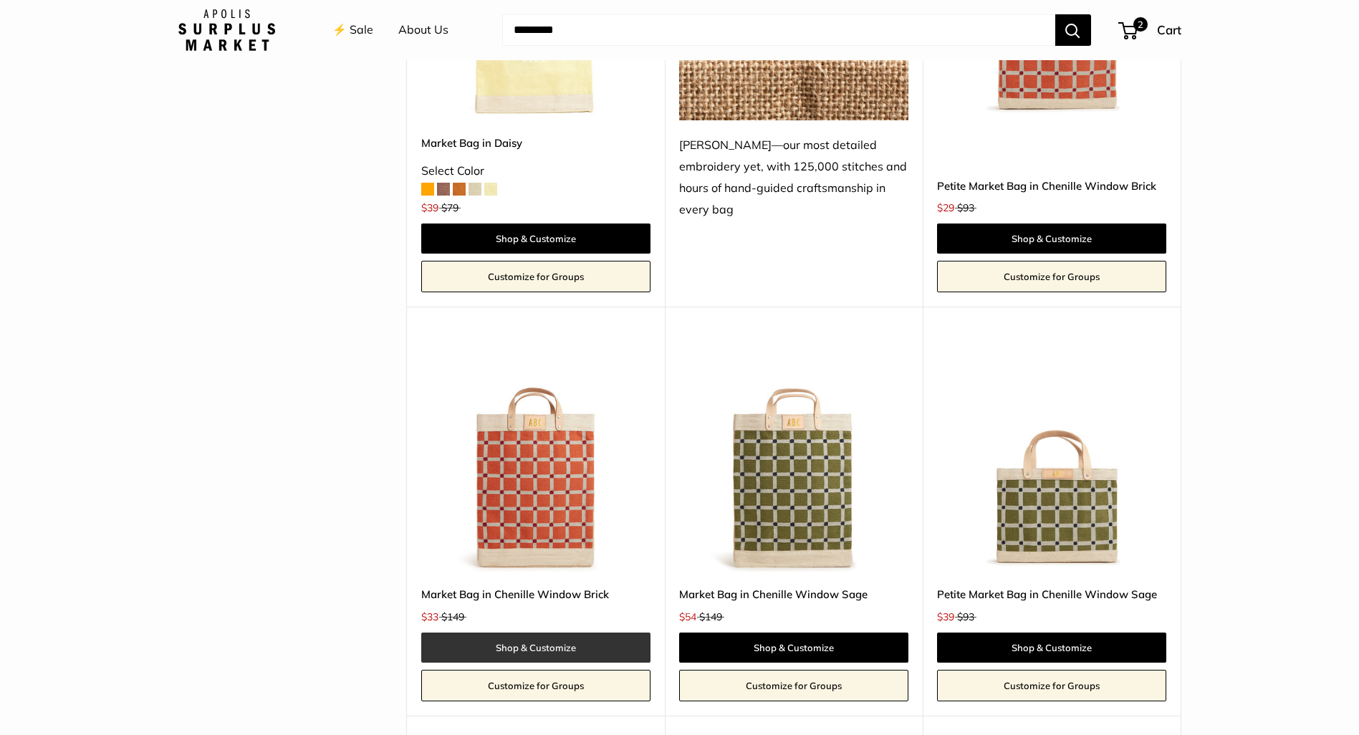
click at [548, 634] on link "Shop & Customize" at bounding box center [535, 648] width 229 height 30
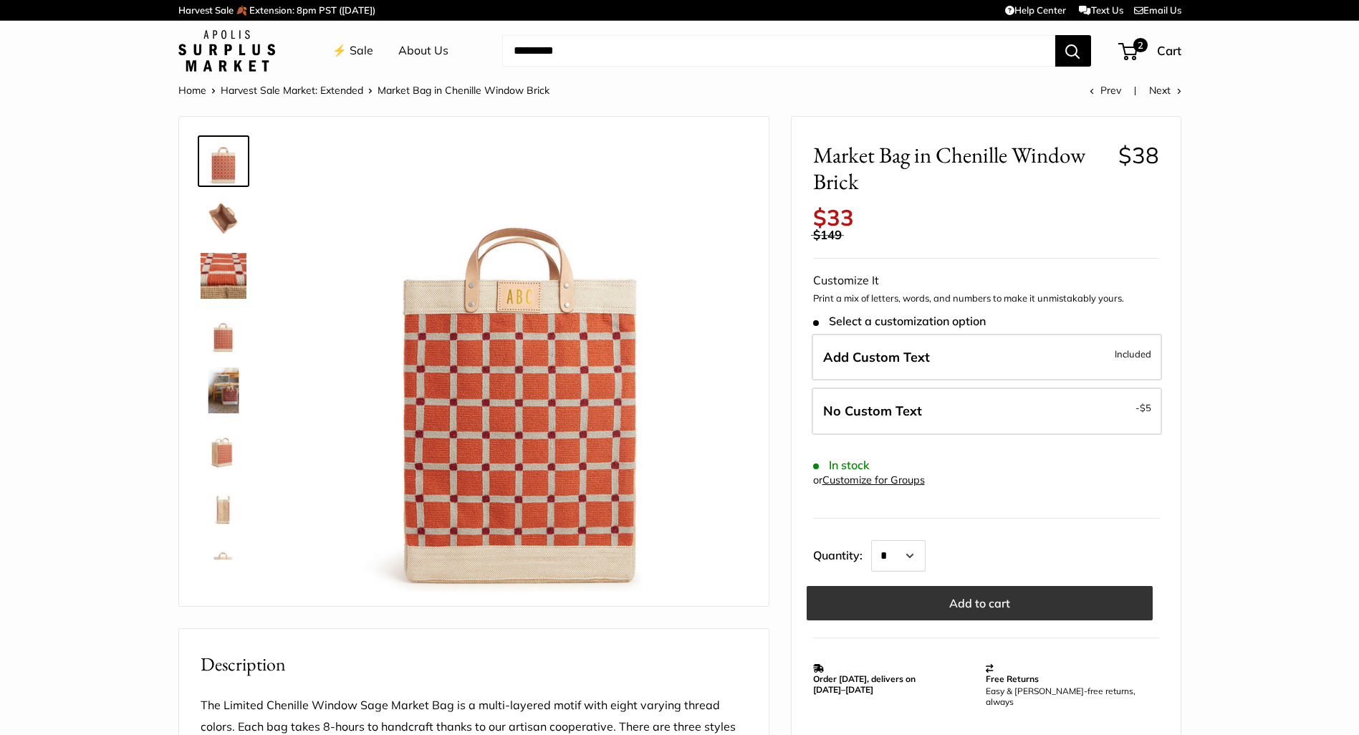
click at [987, 586] on button "Add to cart" at bounding box center [980, 603] width 346 height 34
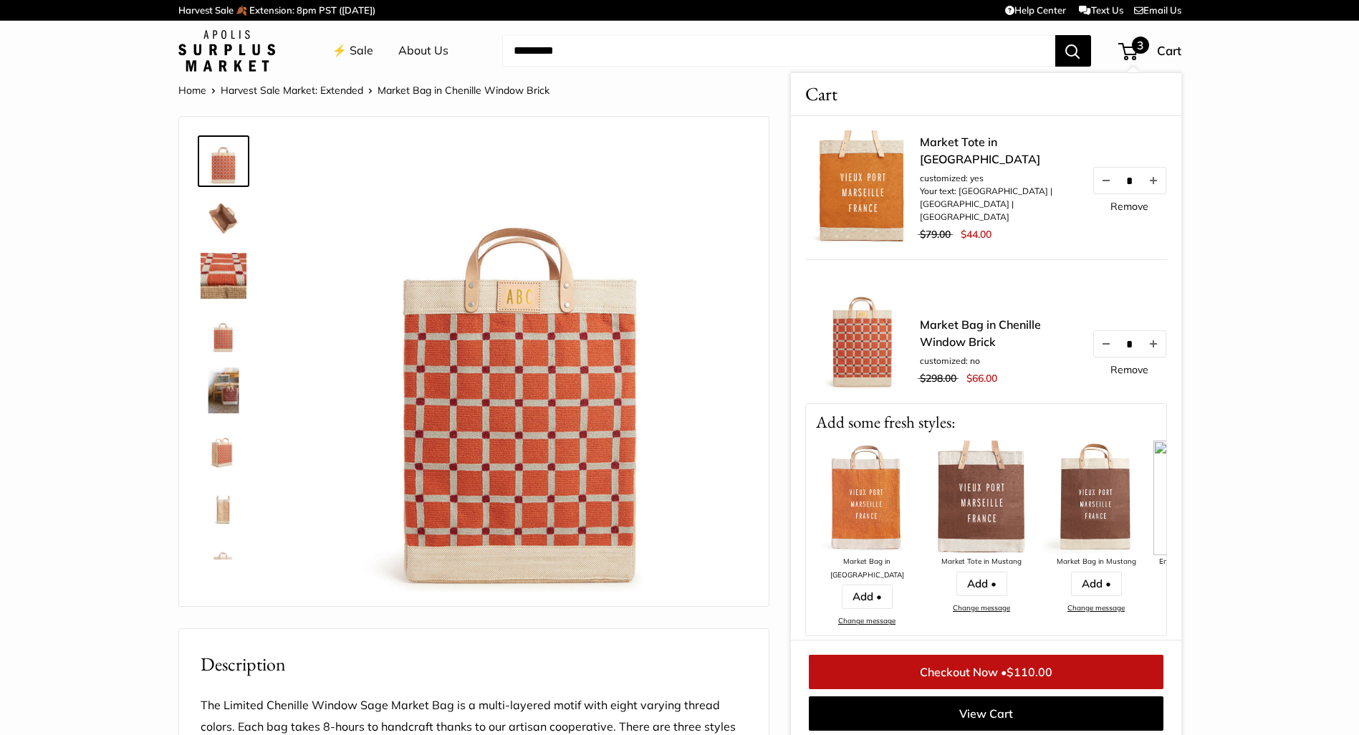
click at [1137, 48] on span "3" at bounding box center [1140, 45] width 17 height 17
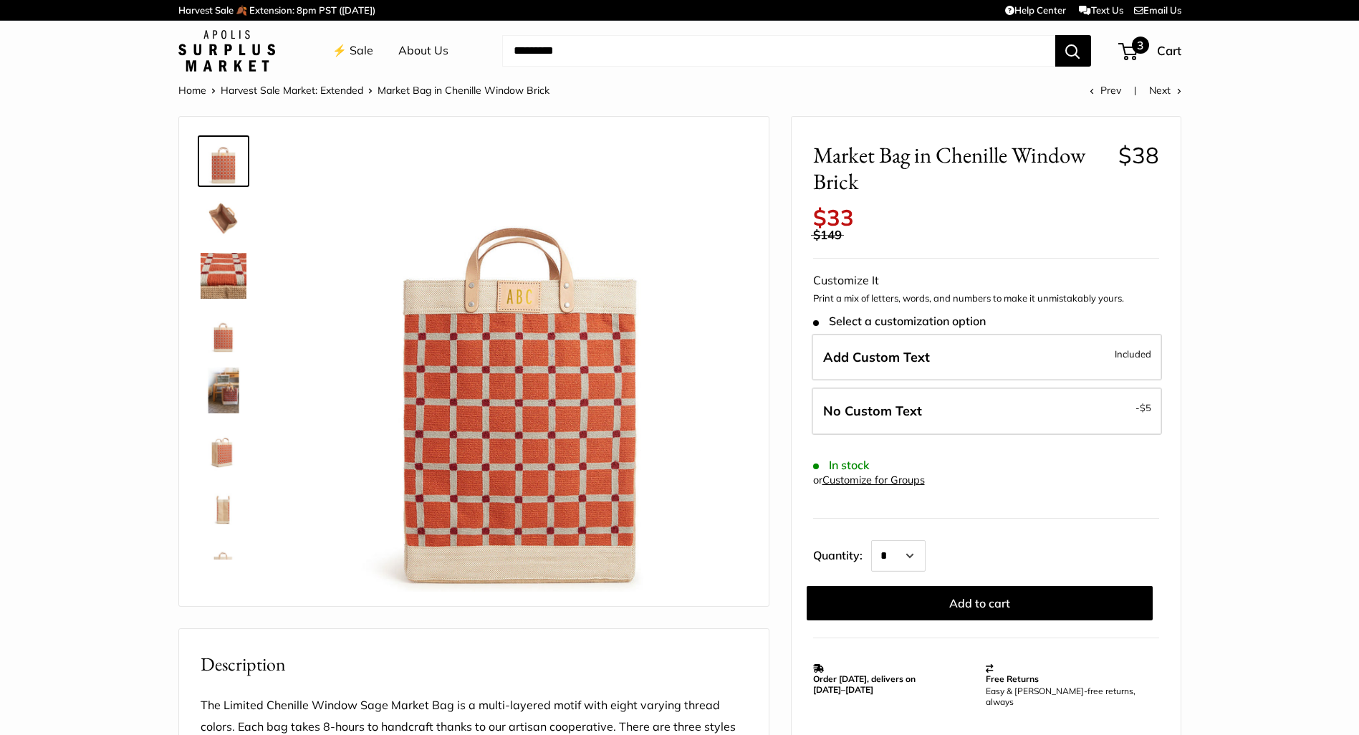
click at [1172, 54] on span "Cart" at bounding box center [1169, 50] width 24 height 15
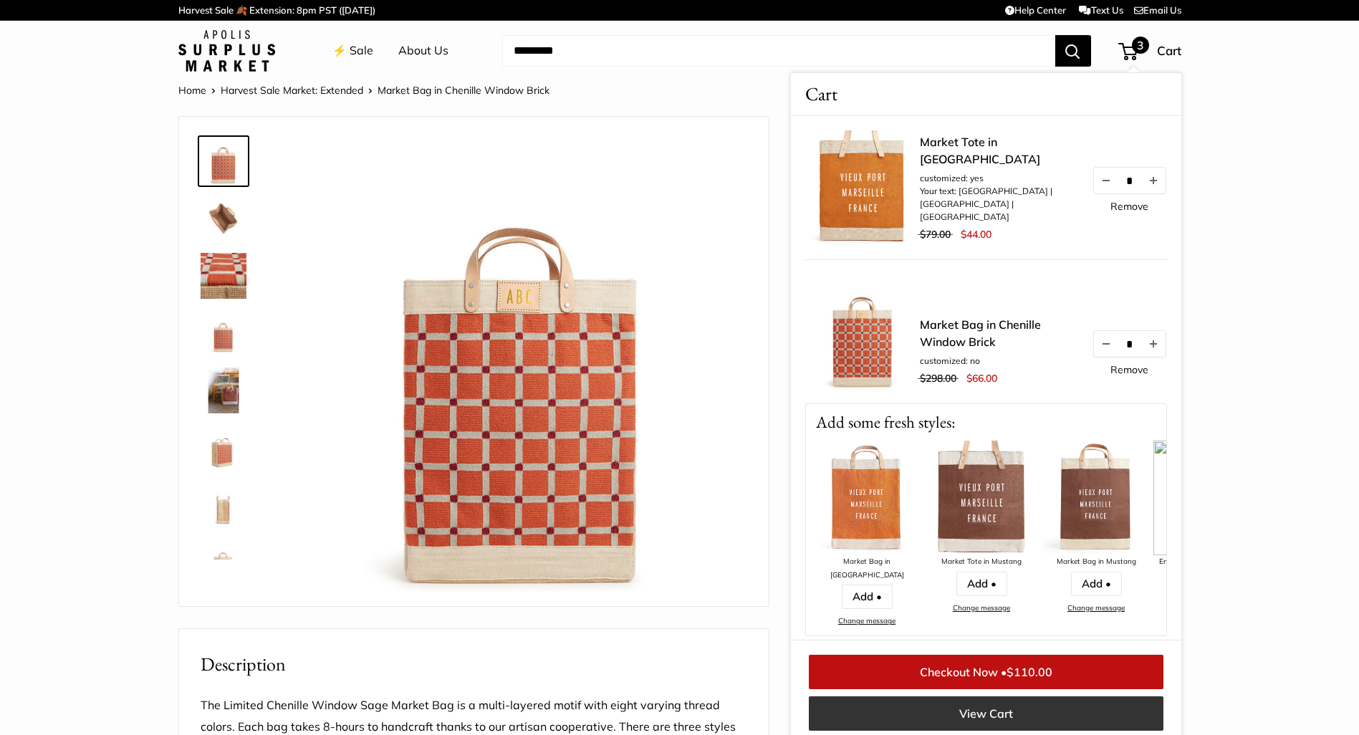
click at [1007, 709] on link "View Cart" at bounding box center [986, 713] width 355 height 34
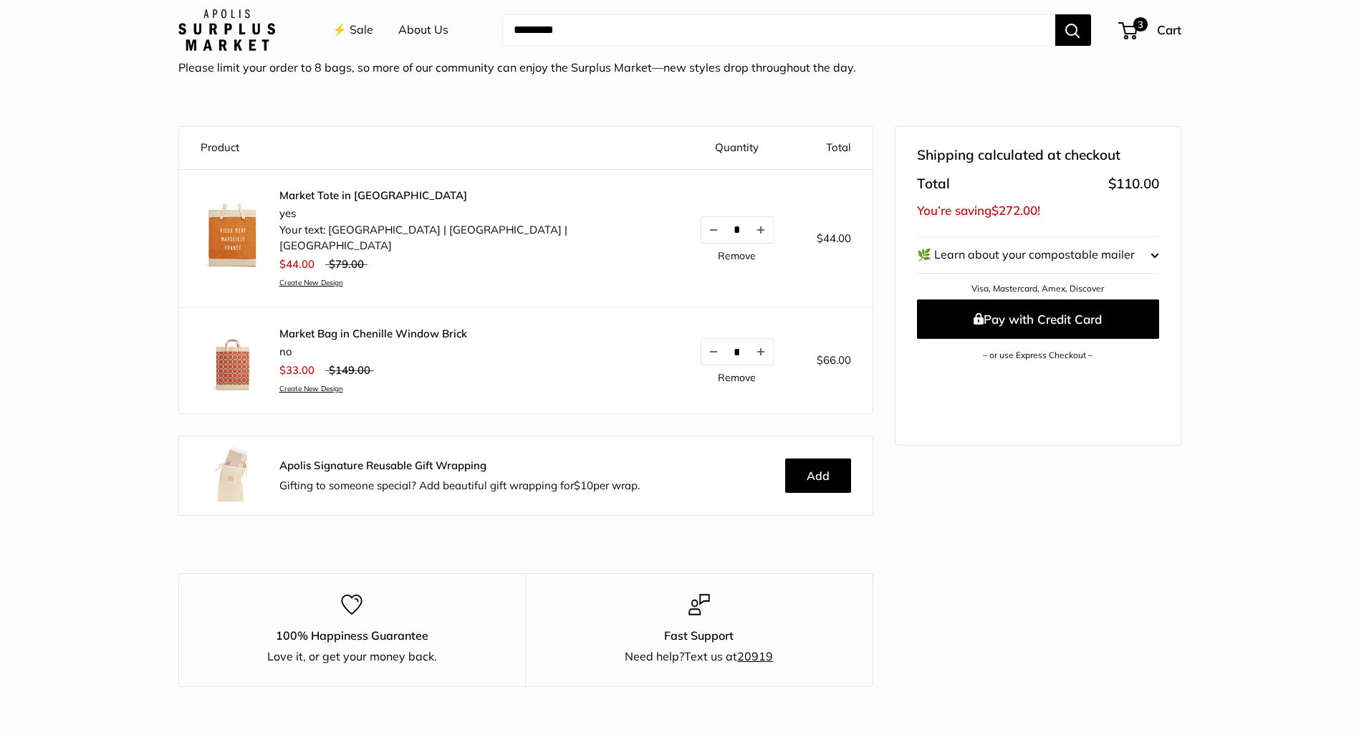
scroll to position [95, 0]
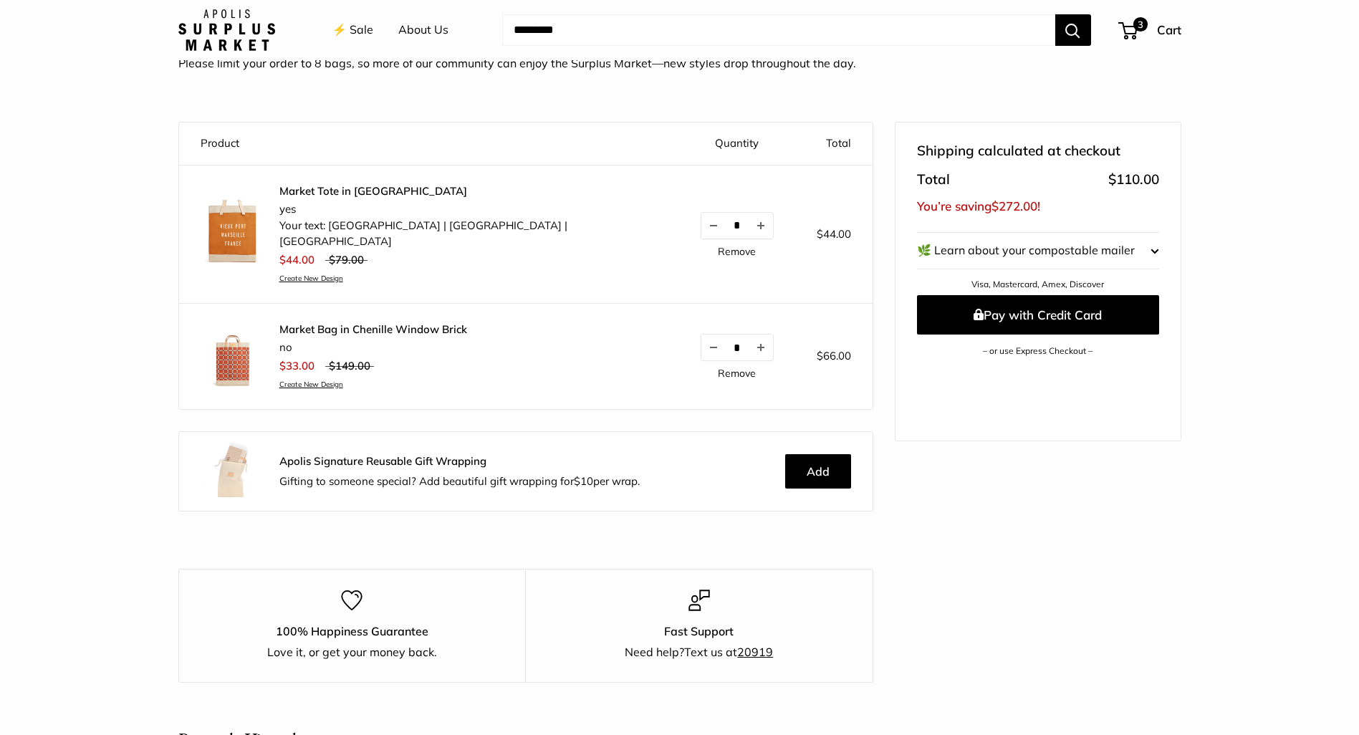
click at [289, 188] on link "Market Tote in [GEOGRAPHIC_DATA]" at bounding box center [468, 191] width 378 height 14
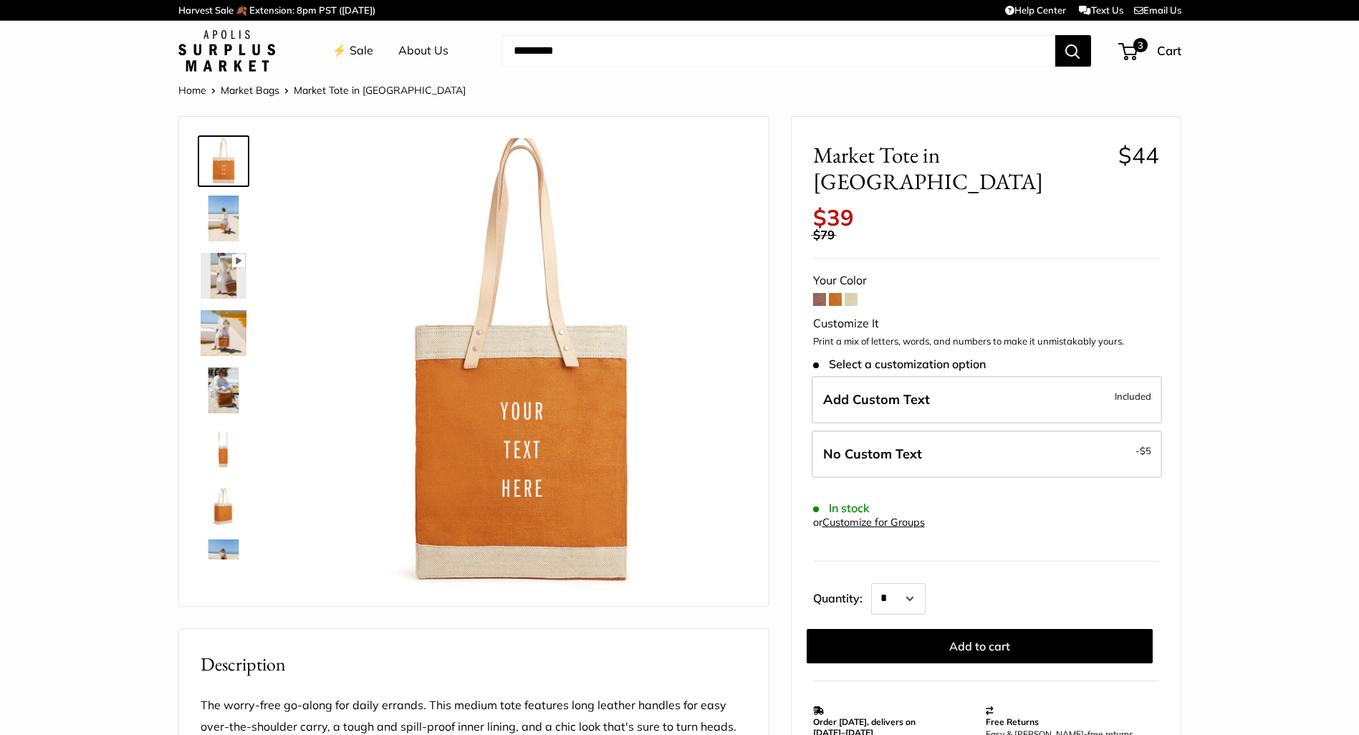
click at [354, 48] on link "⚡️ Sale" at bounding box center [352, 50] width 41 height 21
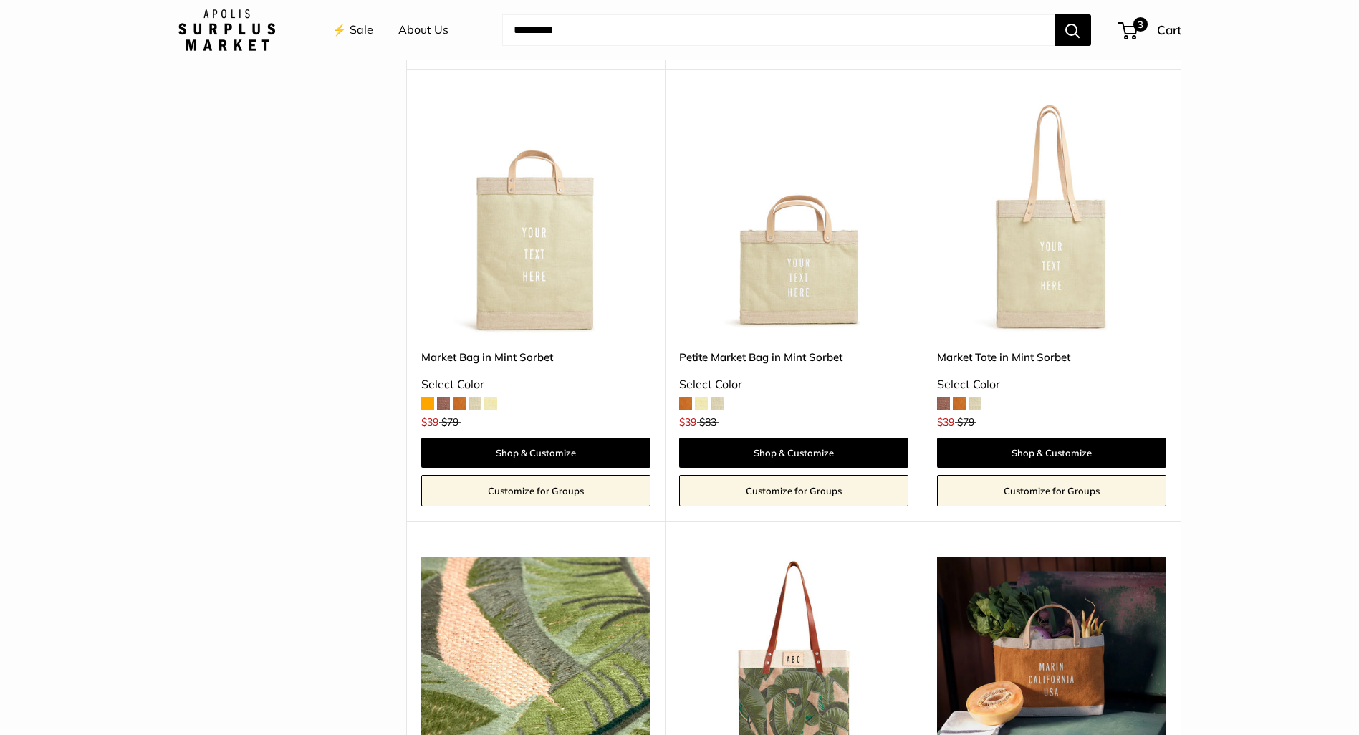
scroll to position [628, 0]
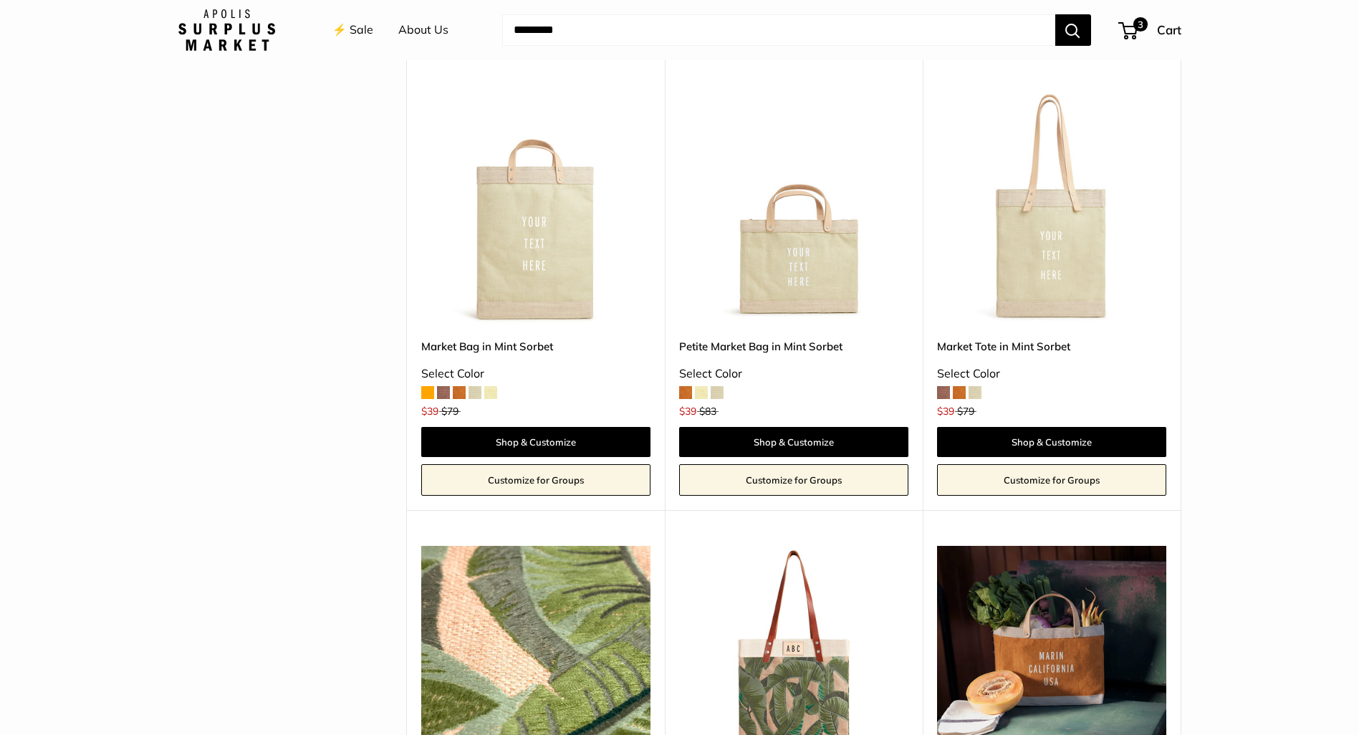
click at [943, 390] on span at bounding box center [943, 392] width 13 height 13
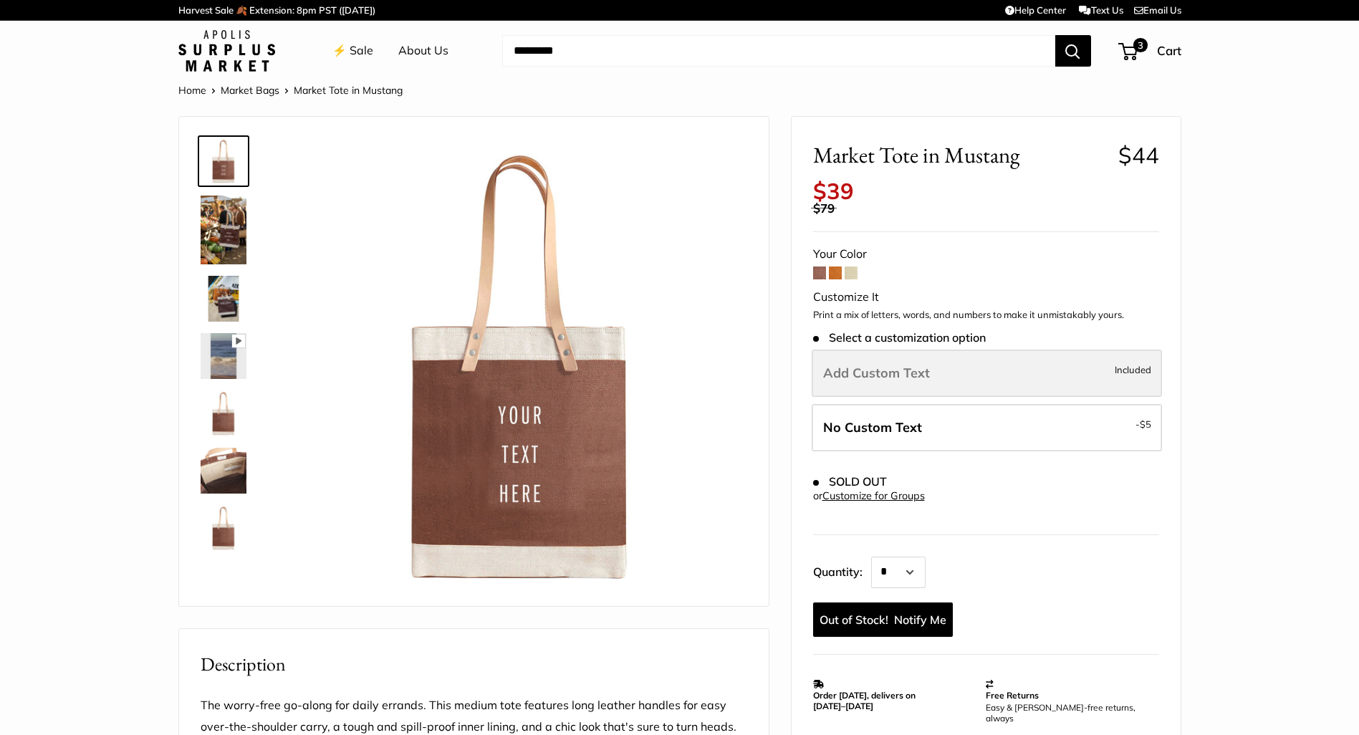
scroll to position [2, 0]
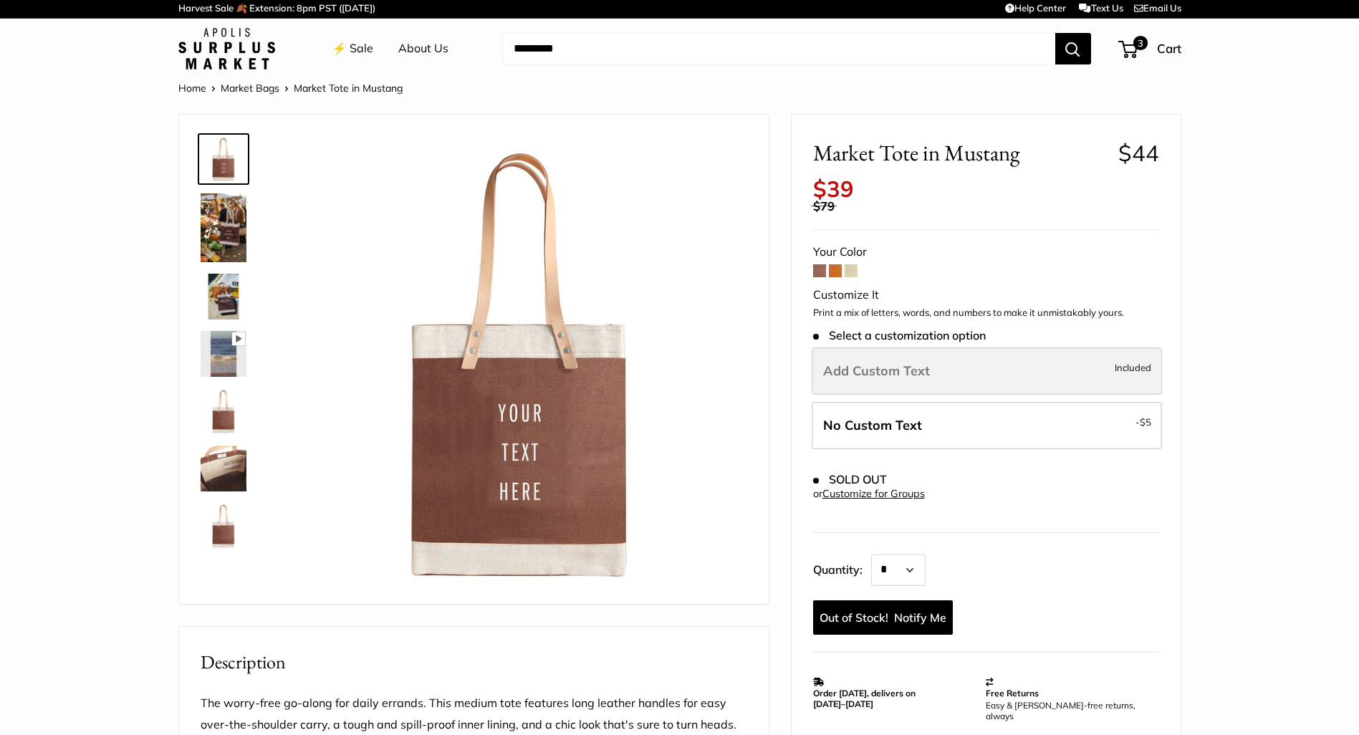
click at [895, 363] on span "Add Custom Text" at bounding box center [876, 371] width 107 height 16
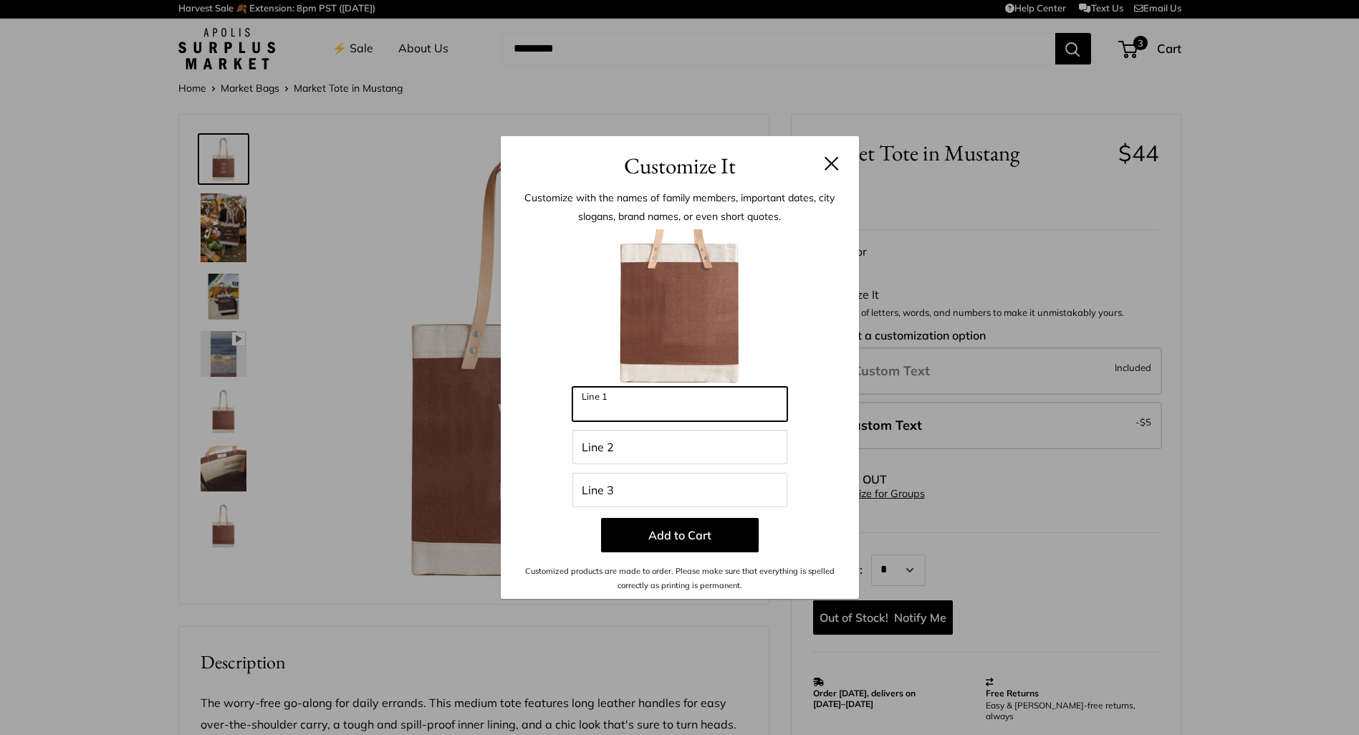
click at [623, 397] on input "Line 1" at bounding box center [679, 404] width 215 height 34
type input "***"
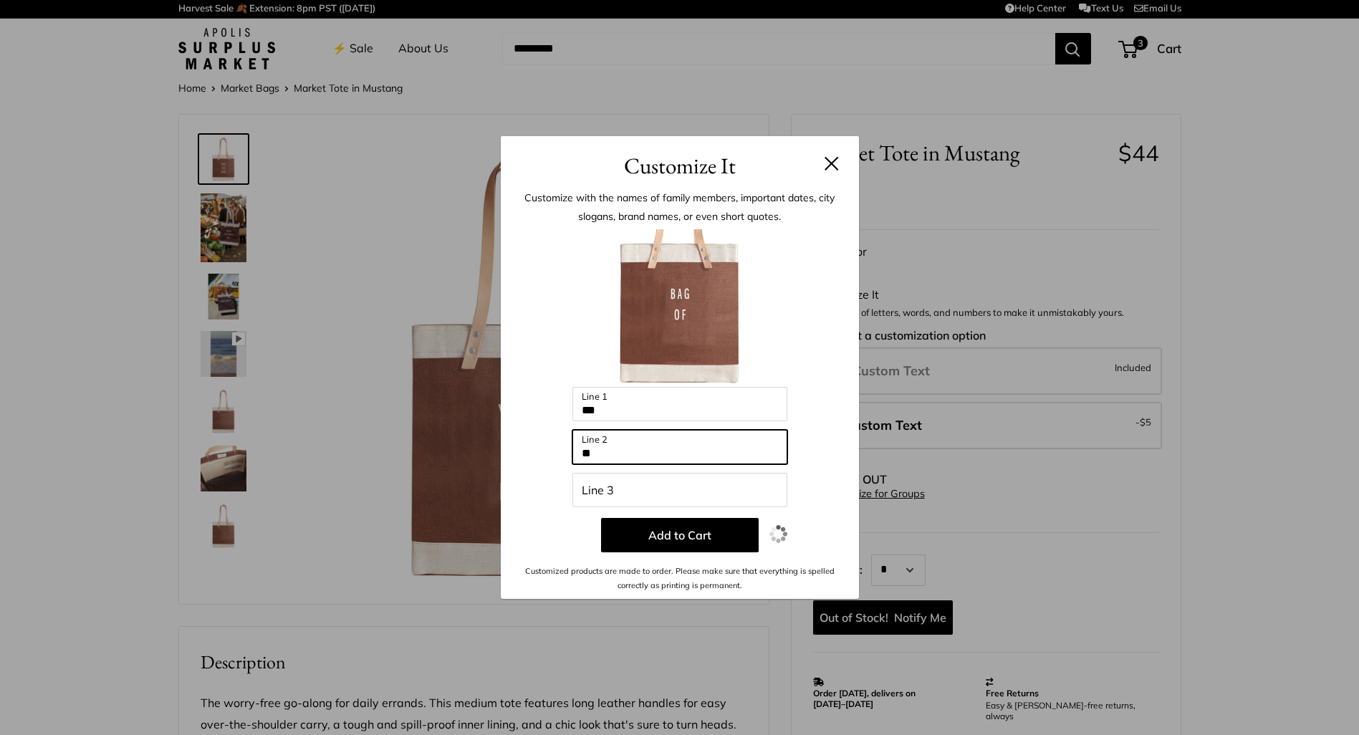
type input "**"
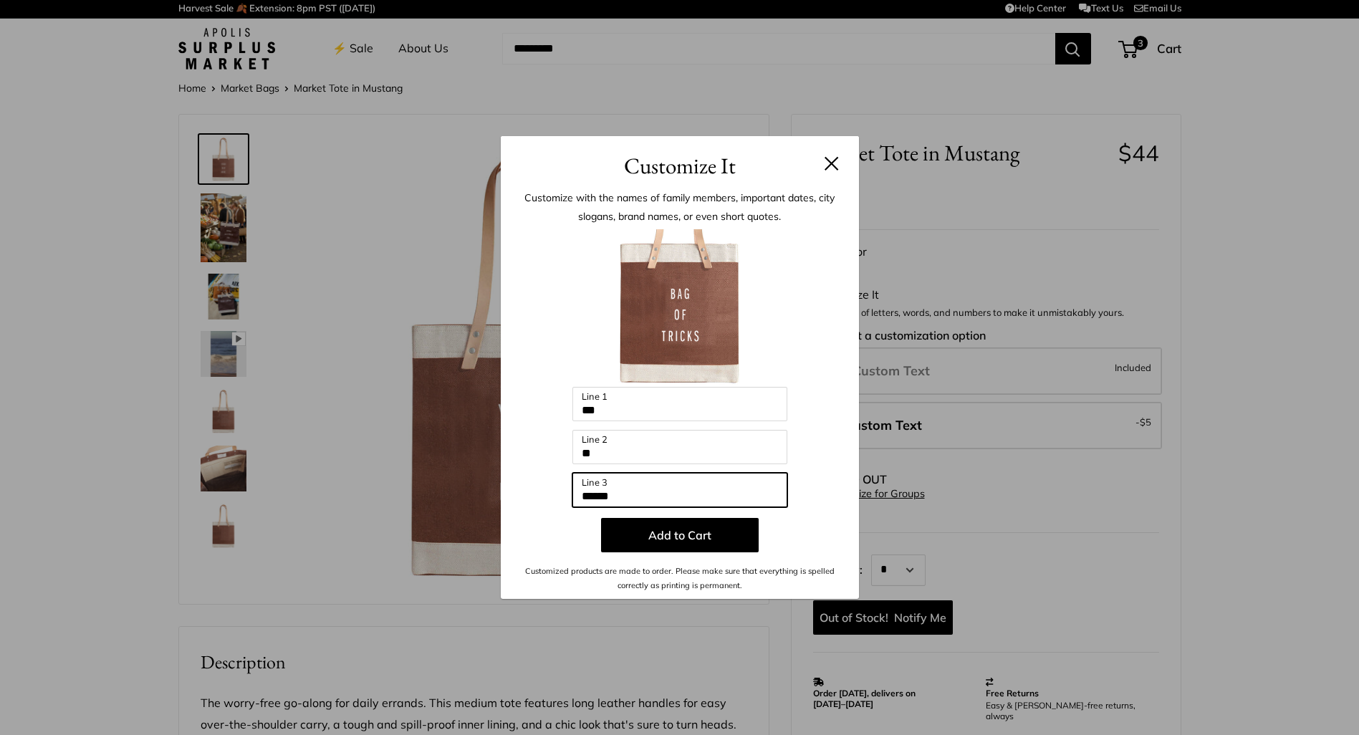
type input "******"
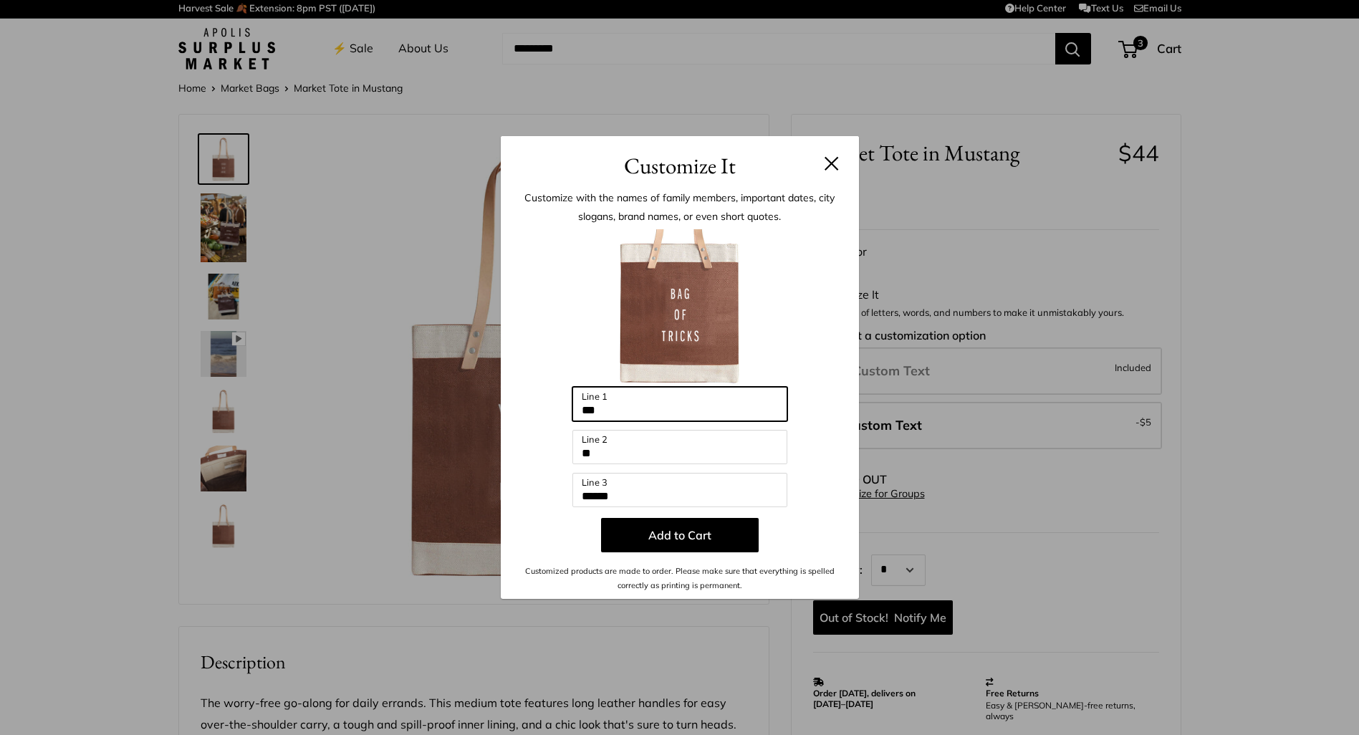
drag, startPoint x: 613, startPoint y: 412, endPoint x: 577, endPoint y: 408, distance: 35.4
click at [577, 408] on input "***" at bounding box center [679, 404] width 215 height 34
type input "***"
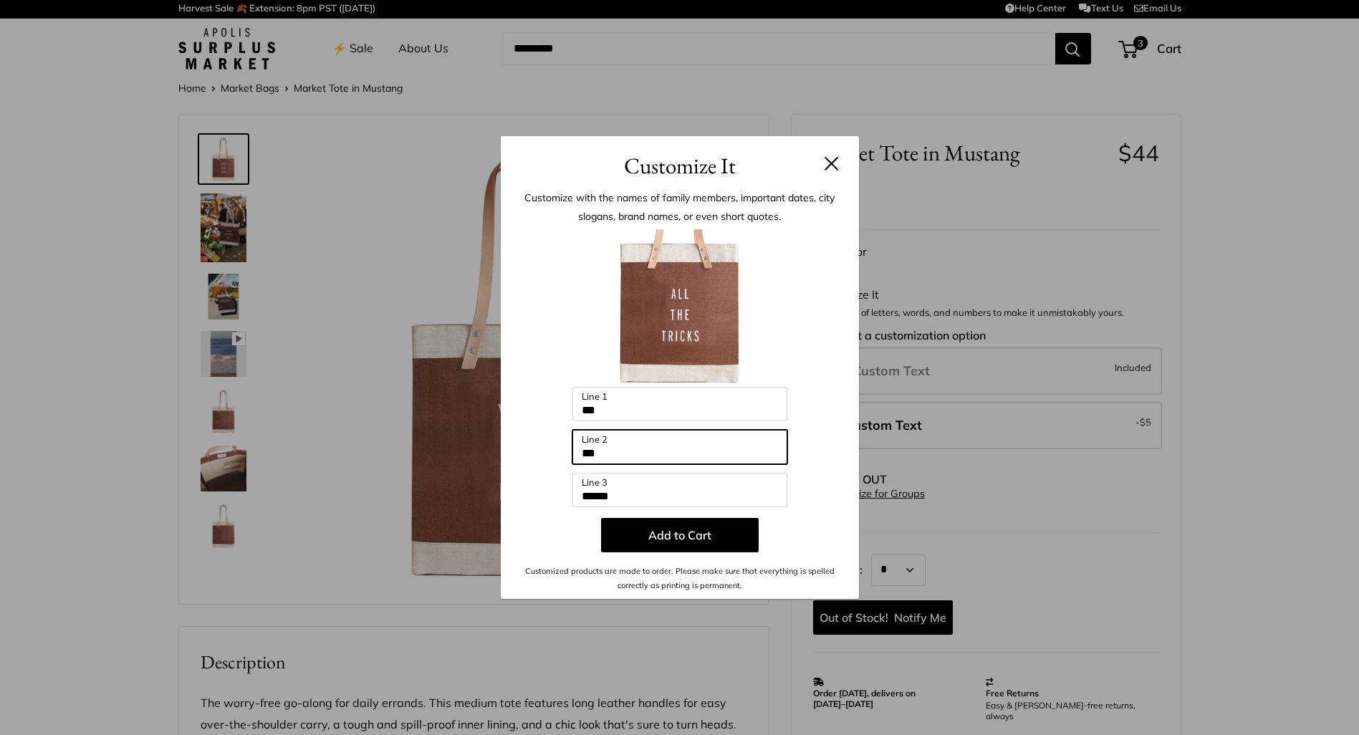
type input "***"
type input "******"
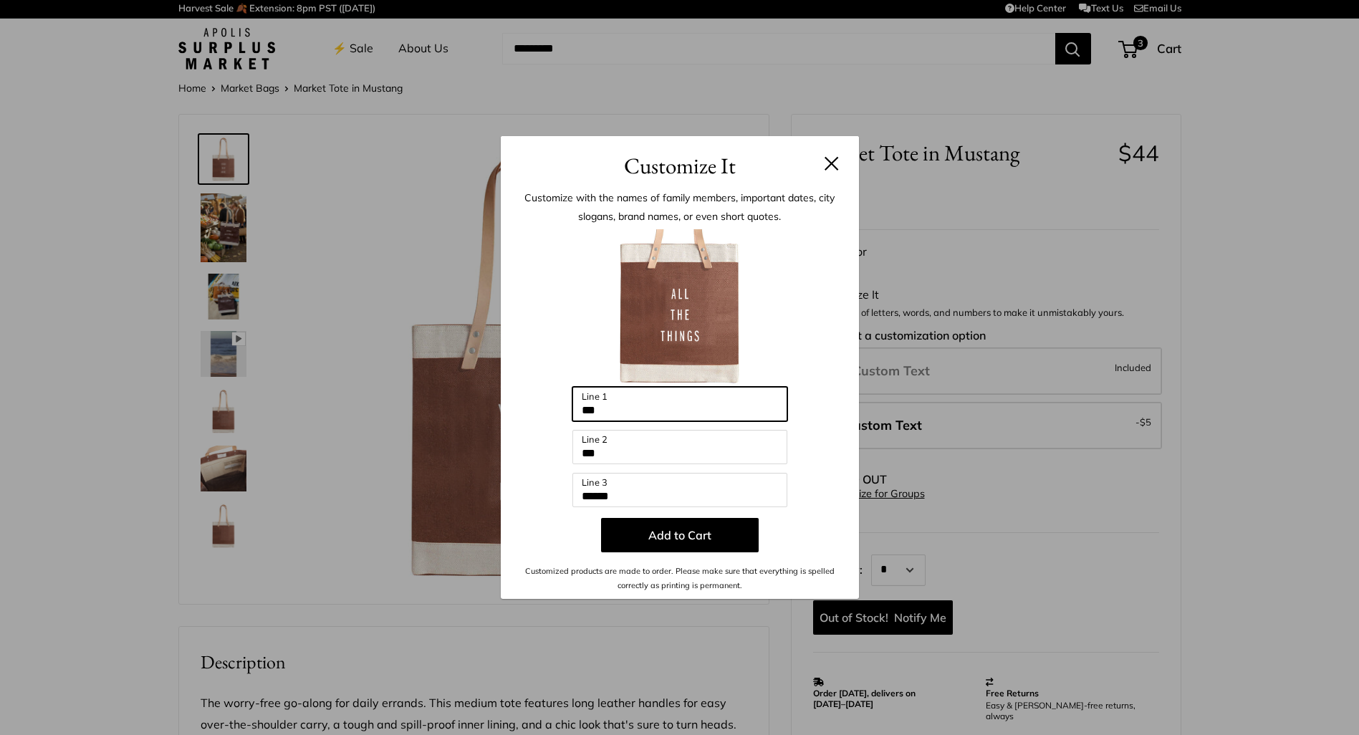
drag, startPoint x: 614, startPoint y: 410, endPoint x: 569, endPoint y: 408, distance: 45.2
click at [569, 408] on div "Enter 39 letters *** Line 1 *** Line 2 ****** Line 3 Add to Cart Customized pro…" at bounding box center [679, 411] width 315 height 364
type input "**********"
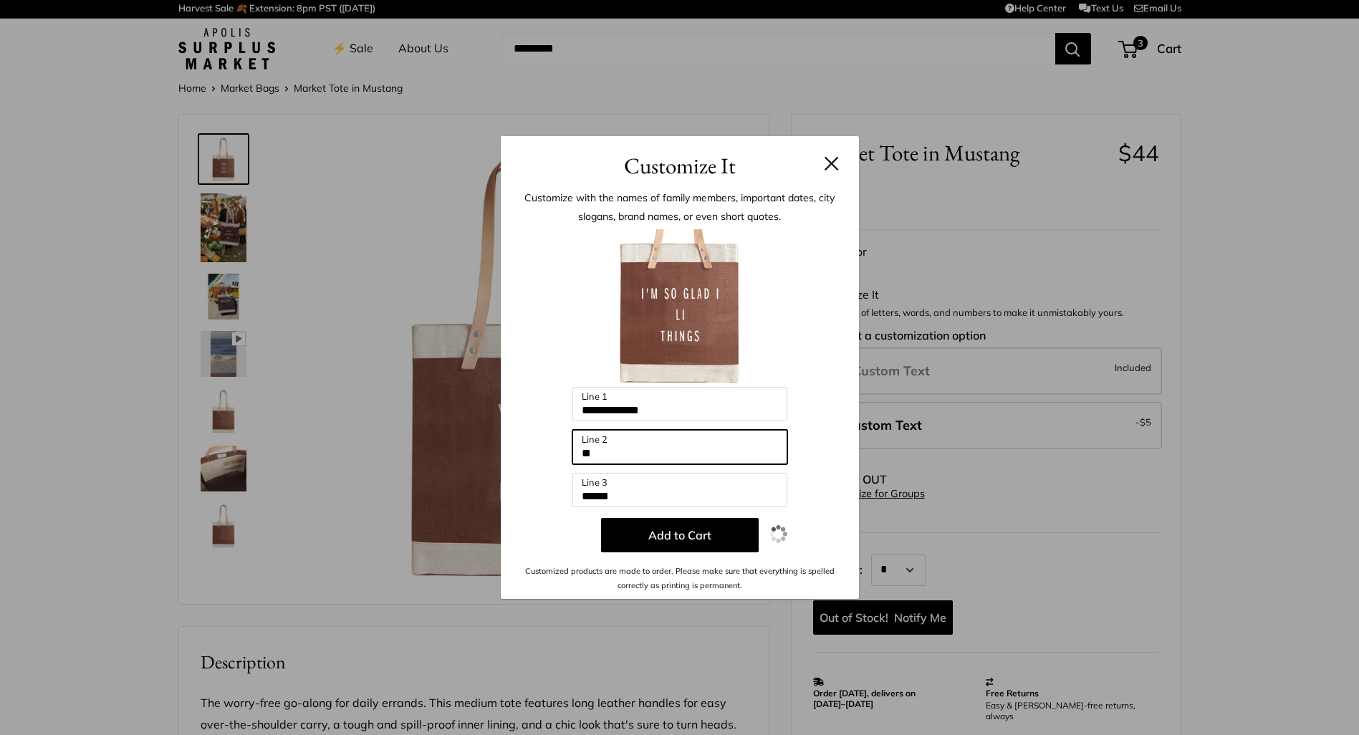
type input "*"
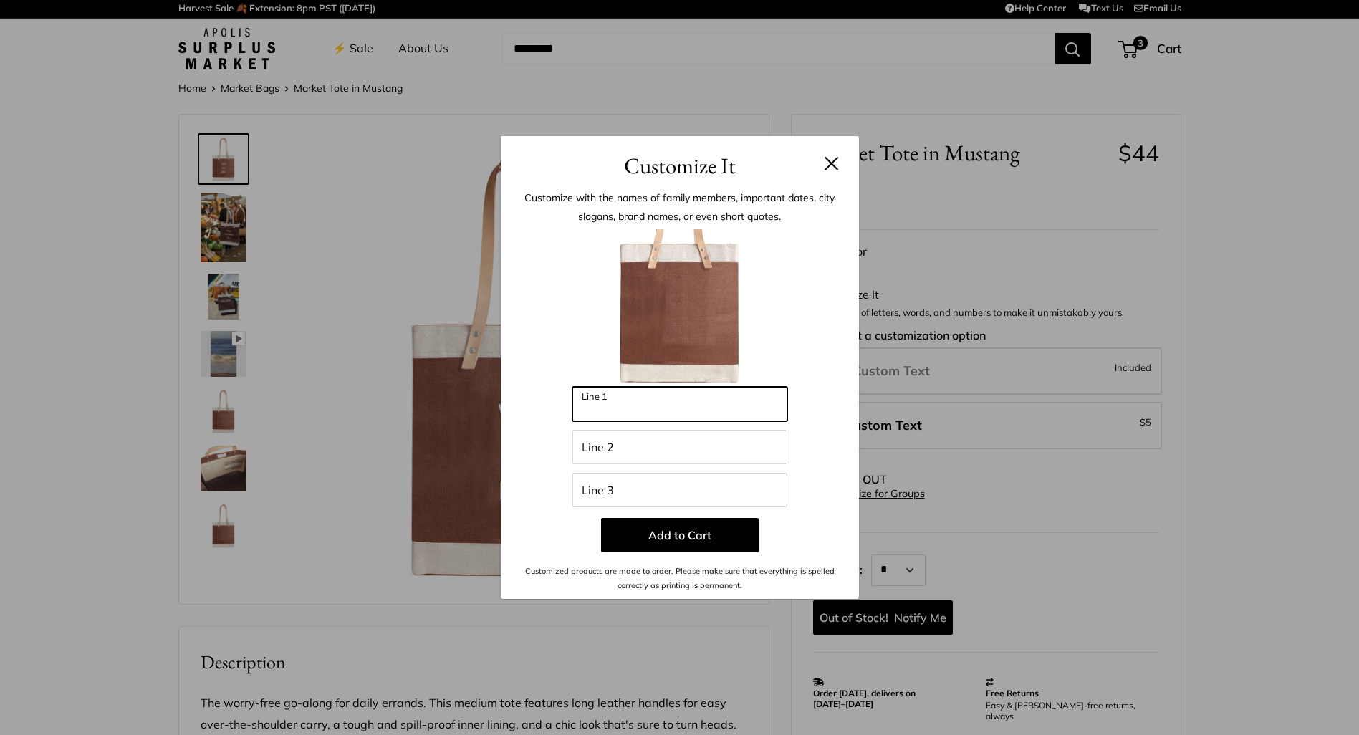
click at [605, 408] on input "Line 1" at bounding box center [679, 404] width 215 height 34
type input "**********"
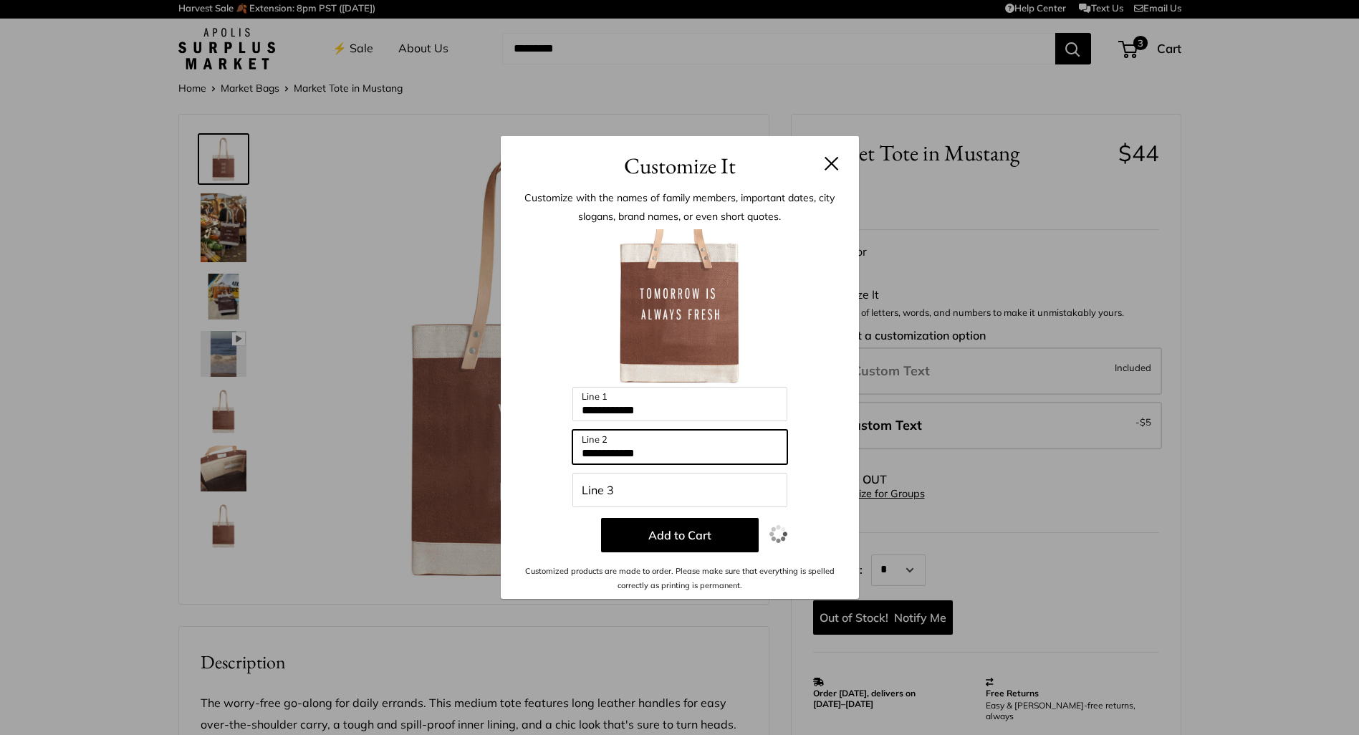
type input "**********"
click at [830, 162] on button at bounding box center [832, 163] width 14 height 14
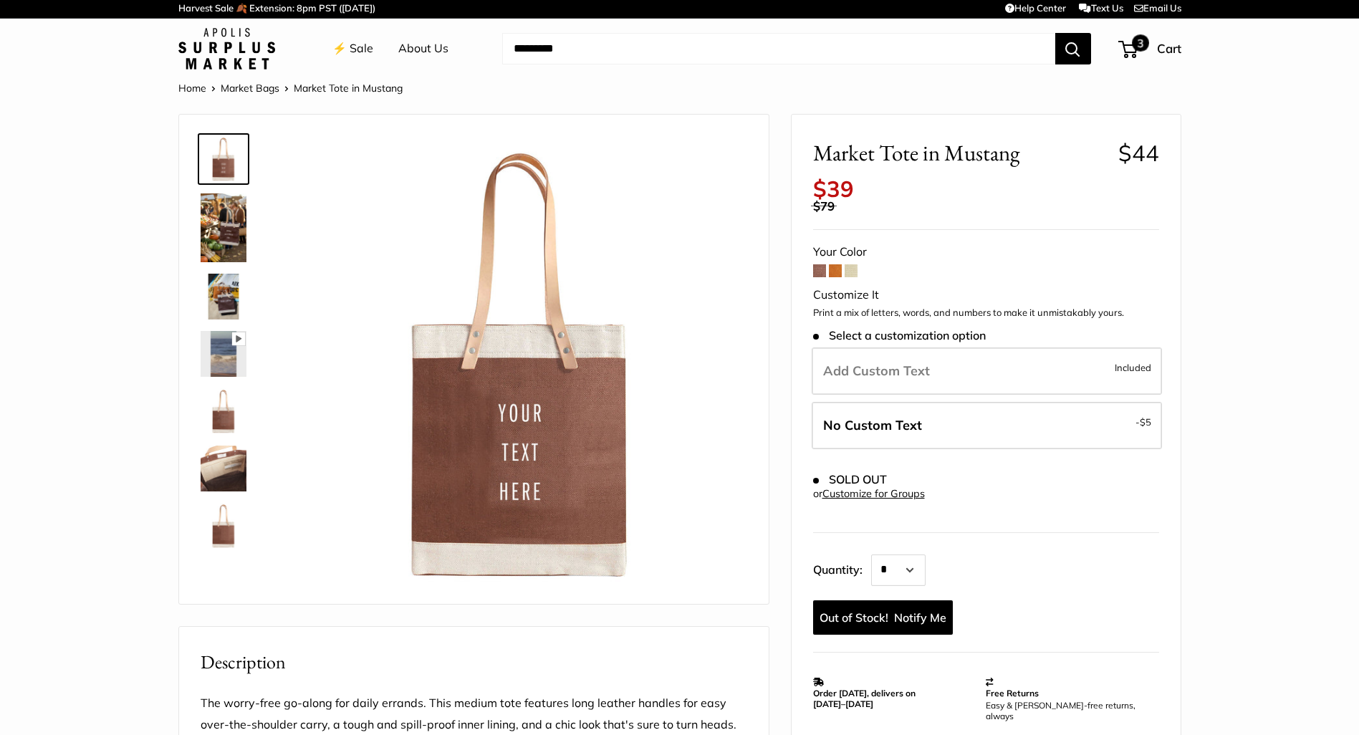
click at [1125, 49] on span at bounding box center [1125, 49] width 4 height 4
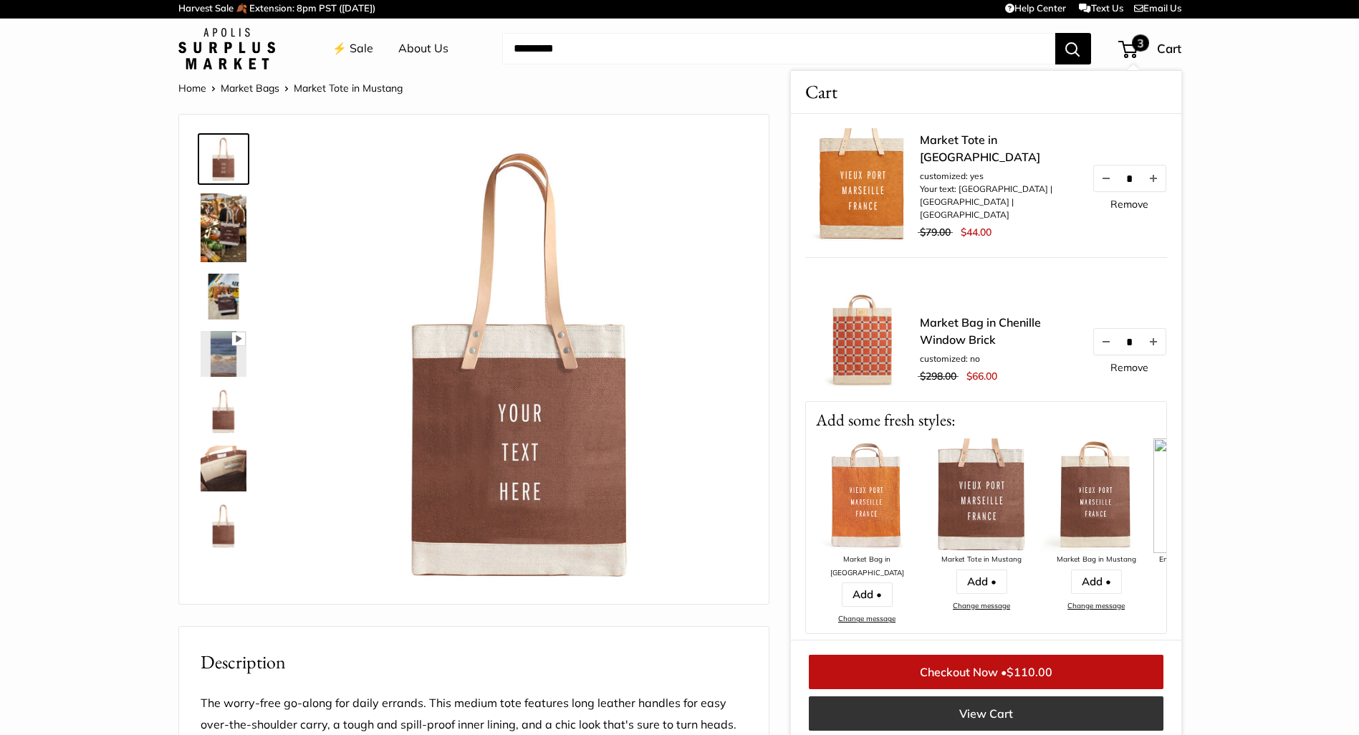
click at [1004, 708] on link "View Cart" at bounding box center [986, 713] width 355 height 34
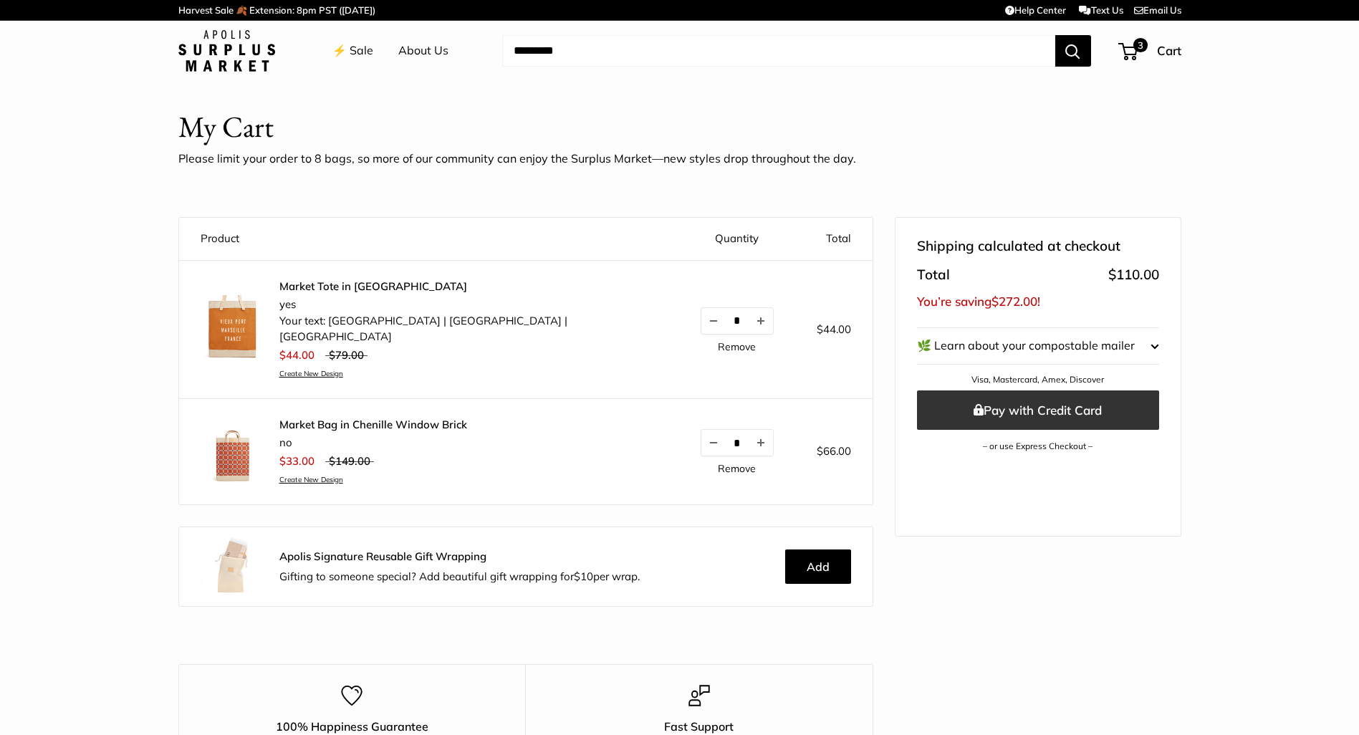
click at [1044, 411] on button "Pay with Credit Card" at bounding box center [1038, 409] width 242 height 39
